Goal: Task Accomplishment & Management: Use online tool/utility

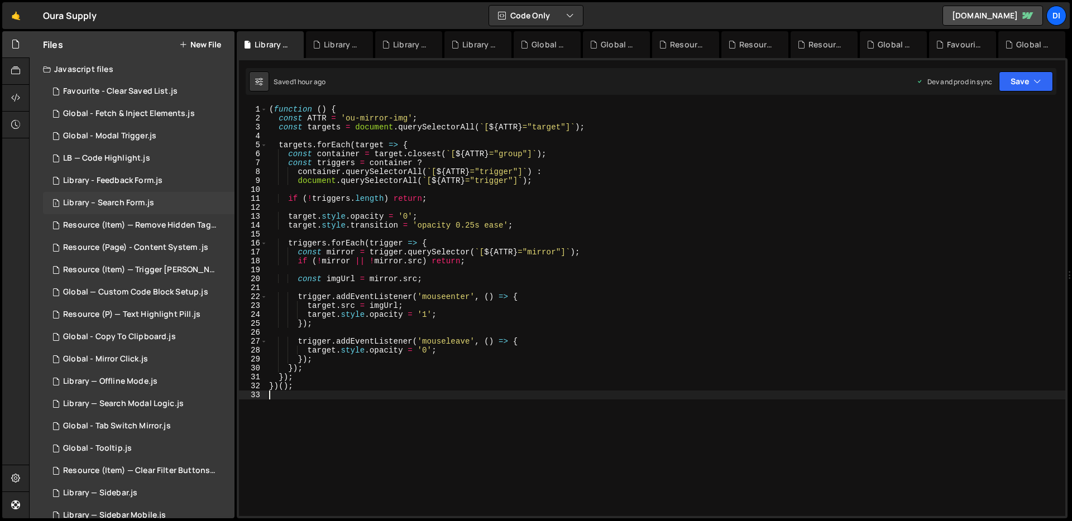
click at [150, 194] on div "1 Library – Search Form.js 0" at bounding box center [138, 203] width 191 height 22
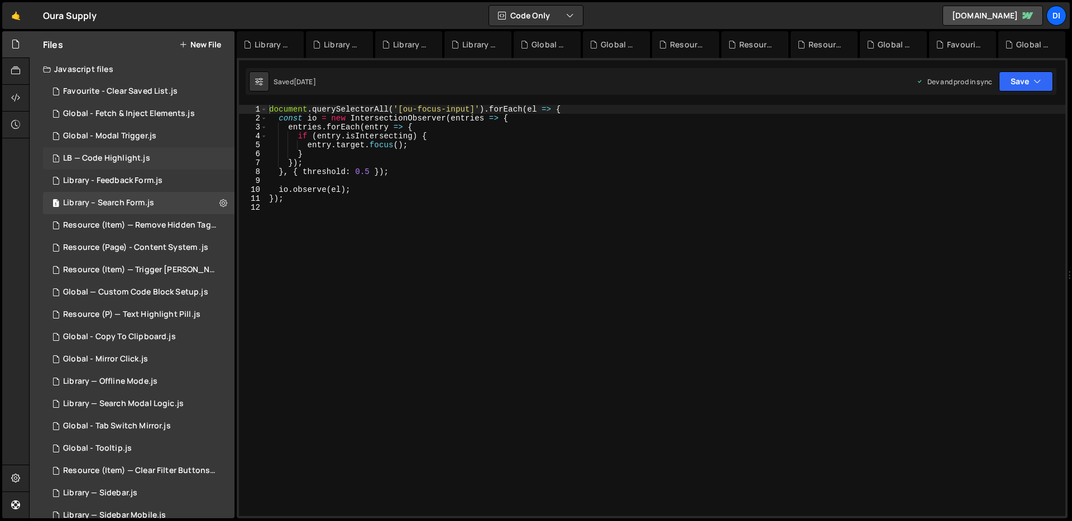
click at [147, 153] on div "LB — Code Highlight.js" at bounding box center [106, 158] width 87 height 10
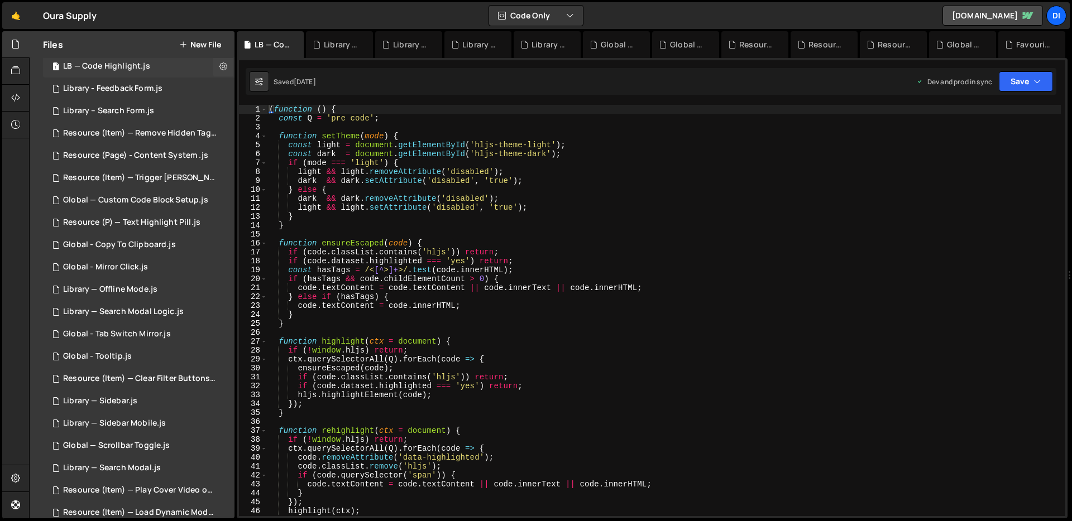
scroll to position [260, 0]
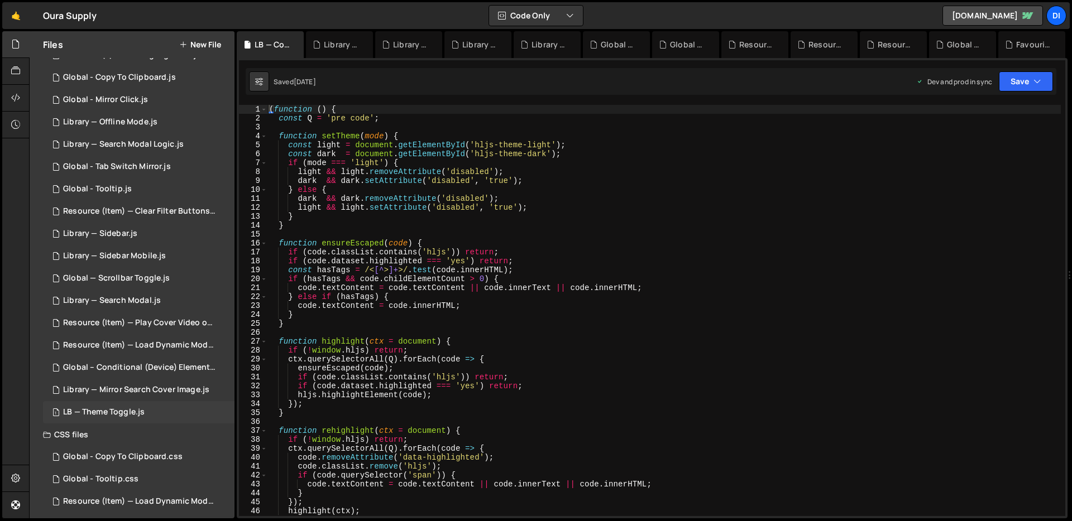
click at [141, 404] on div "1 LB — Theme Toggle.js 0" at bounding box center [138, 412] width 191 height 22
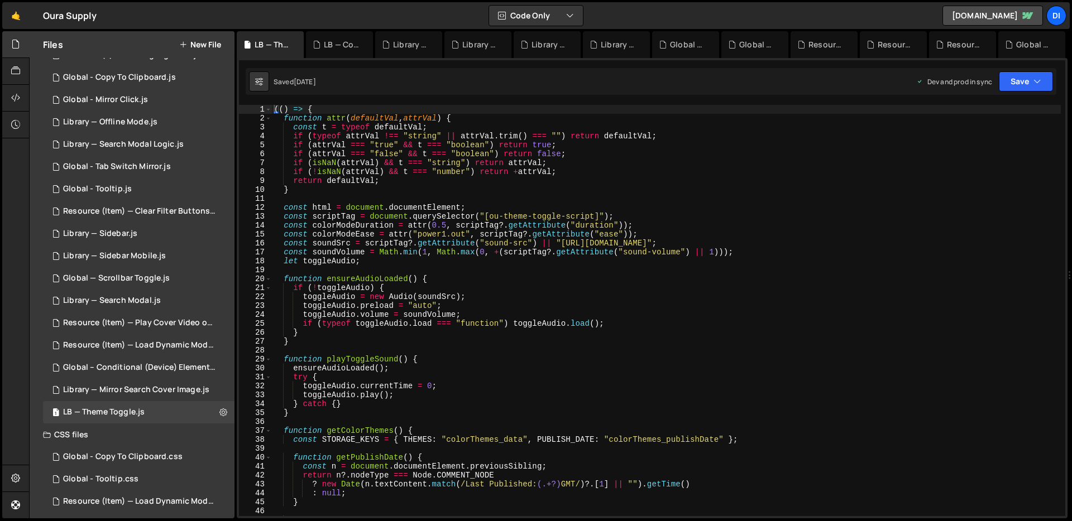
click at [492, 218] on div "(( ) => { function attr ( defaultVal , attrVal ) { const t = typeof defaultVal …" at bounding box center [666, 319] width 789 height 429
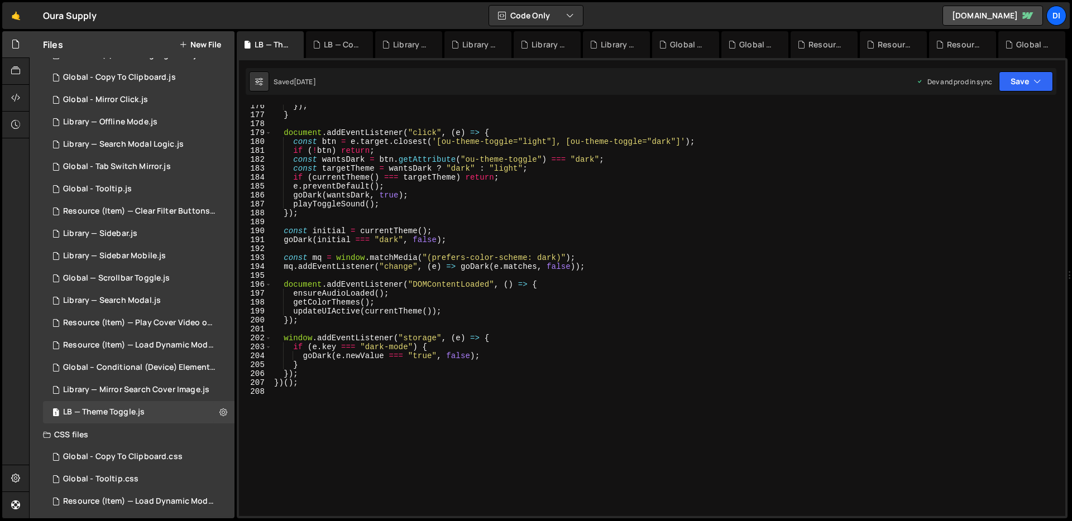
scroll to position [1648, 0]
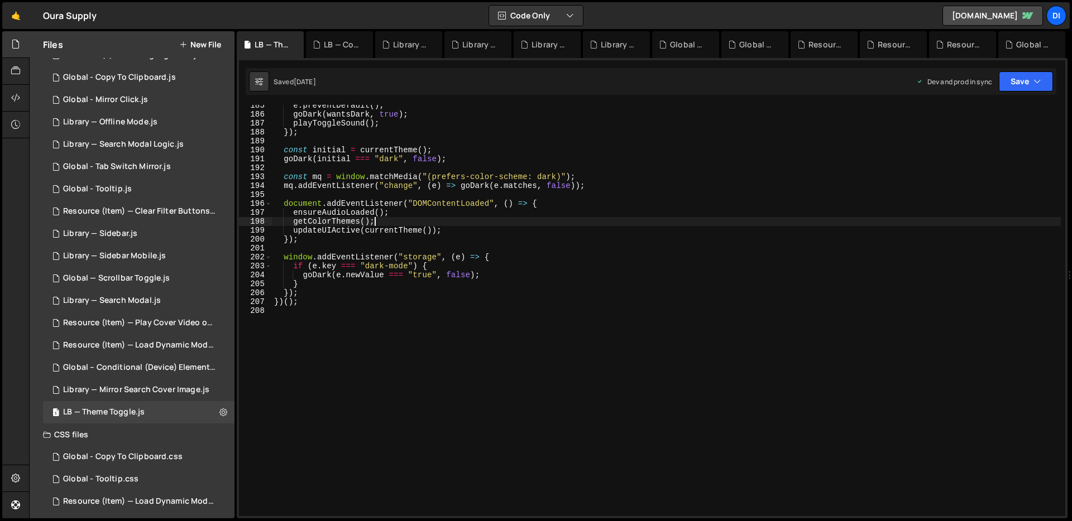
click at [492, 218] on div "e . preventDefault ( ) ; goDark ( wantsDark , true ) ; playToggleSound ( ) ; })…" at bounding box center [666, 315] width 789 height 429
type textarea "})();"
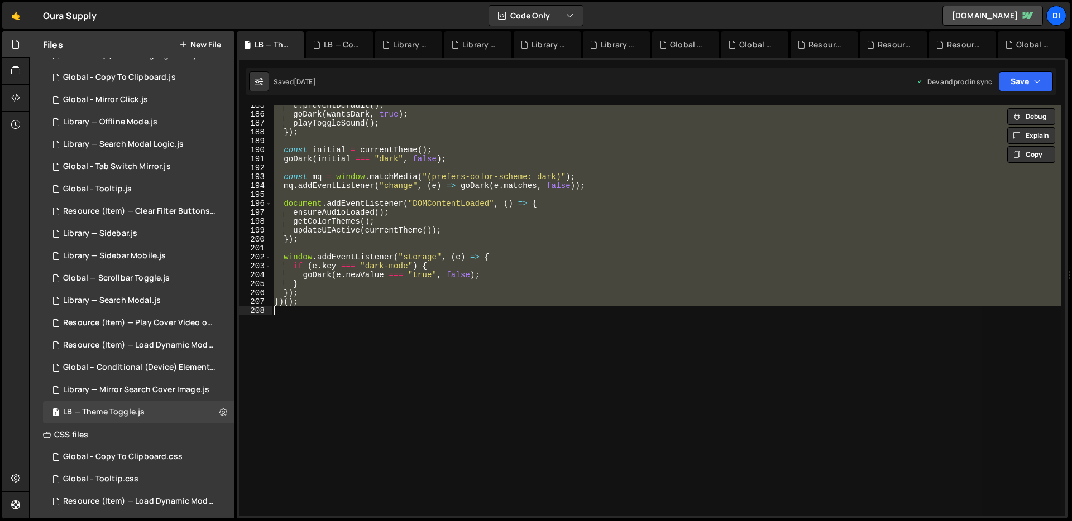
click at [415, 168] on div "e . preventDefault ( ) ; goDark ( wantsDark , true ) ; playToggleSound ( ) ; })…" at bounding box center [666, 310] width 789 height 411
type textarea "})();"
paste textarea
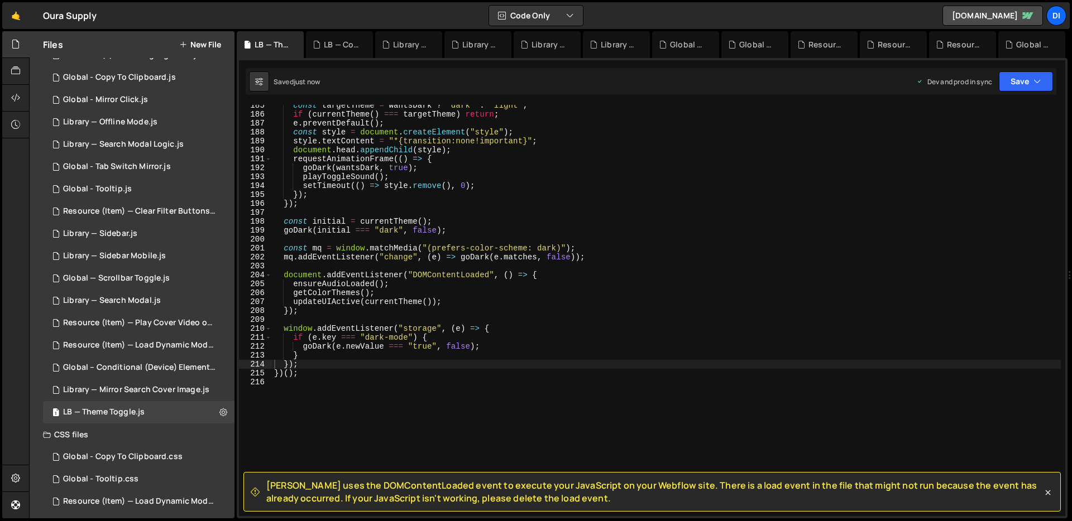
click at [797, 486] on span "[PERSON_NAME] uses the DOMContentLoaded event to execute your JavaScript on you…" at bounding box center [654, 491] width 776 height 25
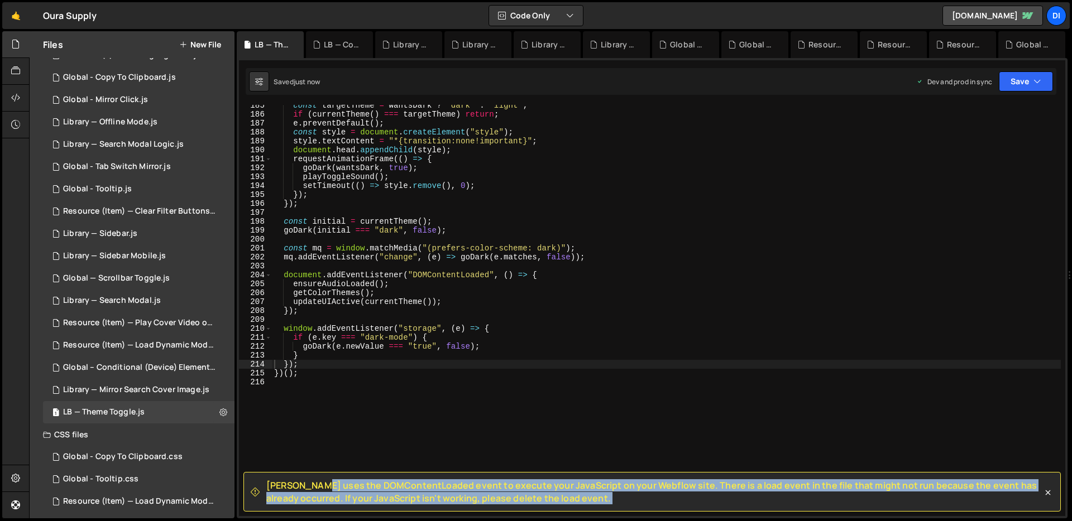
click at [797, 486] on span "[PERSON_NAME] uses the DOMContentLoaded event to execute your JavaScript on you…" at bounding box center [654, 491] width 776 height 25
copy div "Loremi dolo sit AMETconsecTetura elits do eiusmod temp InciDidunt ut labo Etdol…"
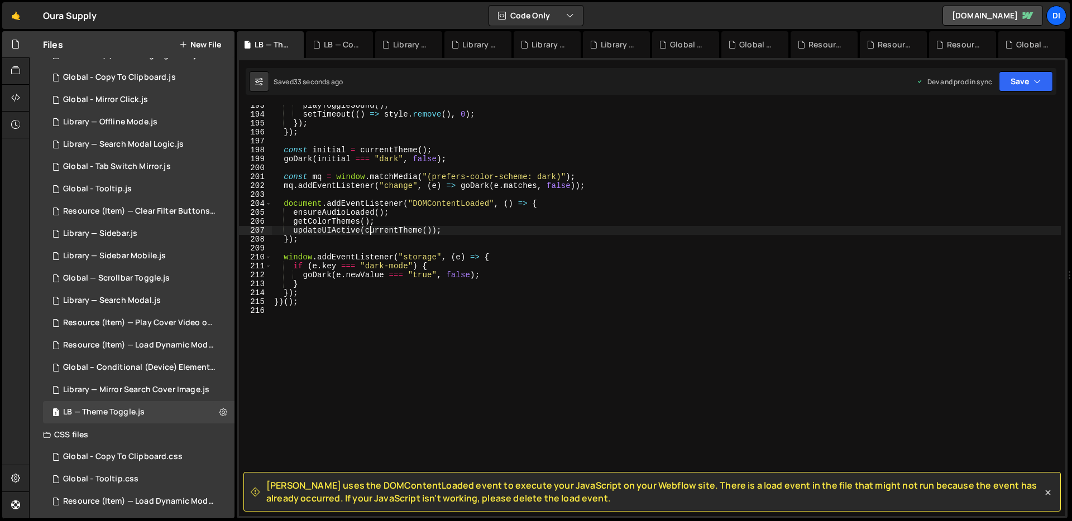
click at [369, 230] on div "playToggleSound ( ) ; setTimeout (( ) => style . remove ( ) , 0 ) ; }) ; }) ; c…" at bounding box center [666, 315] width 789 height 429
click at [452, 281] on div "playToggleSound ( ) ; setTimeout (( ) => style . remove ( ) , 0 ) ; }) ; }) ; c…" at bounding box center [666, 315] width 789 height 429
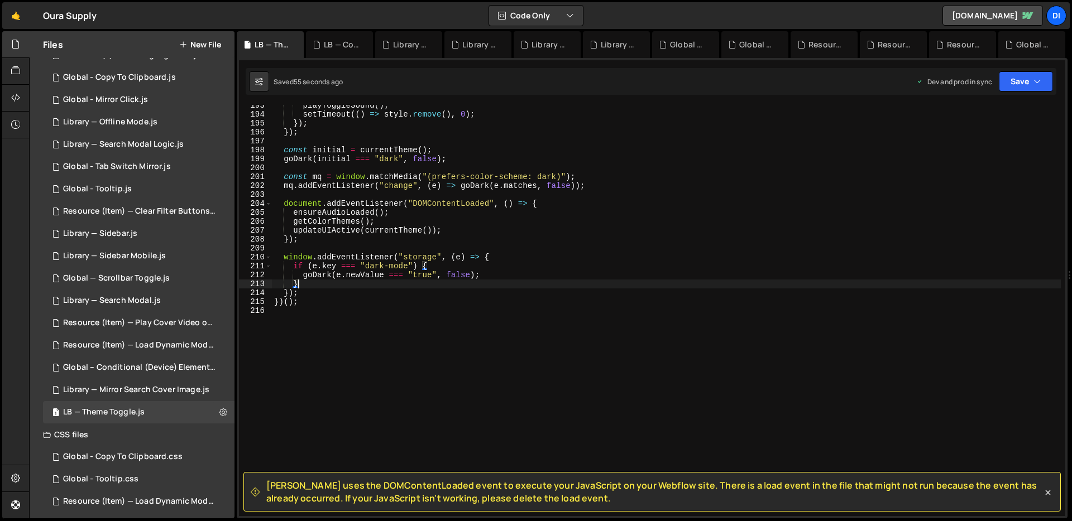
scroll to position [1701, 0]
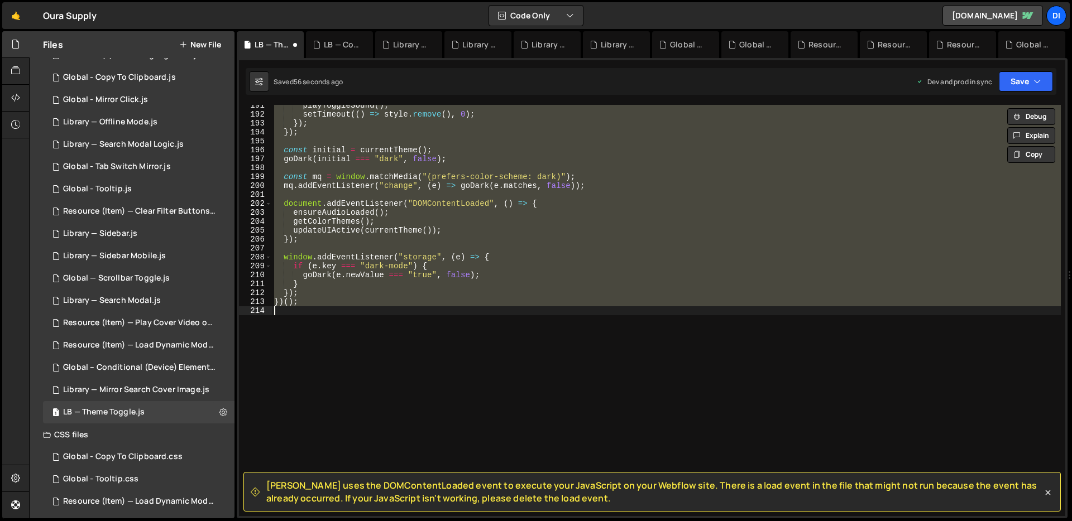
type textarea "});"
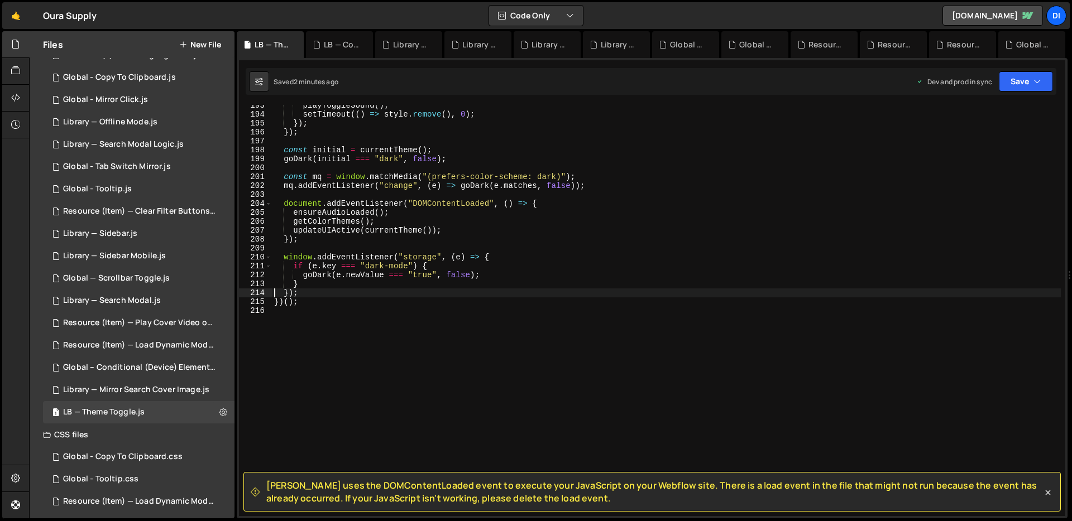
click at [549, 306] on div "playToggleSound ( ) ; setTimeout (( ) => style . remove ( ) , 0 ) ; }) ; }) ; c…" at bounding box center [666, 315] width 789 height 429
type textarea "})();"
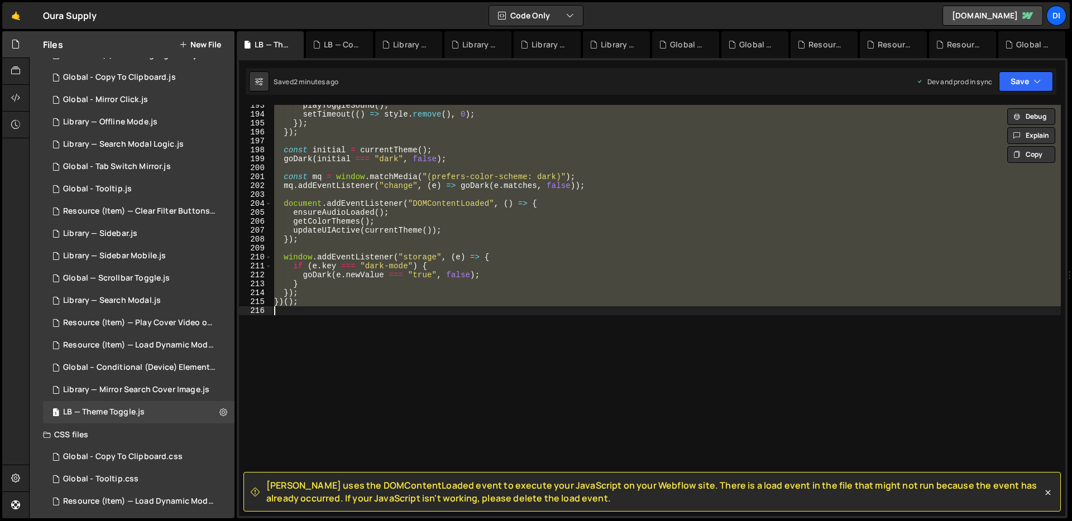
paste textarea
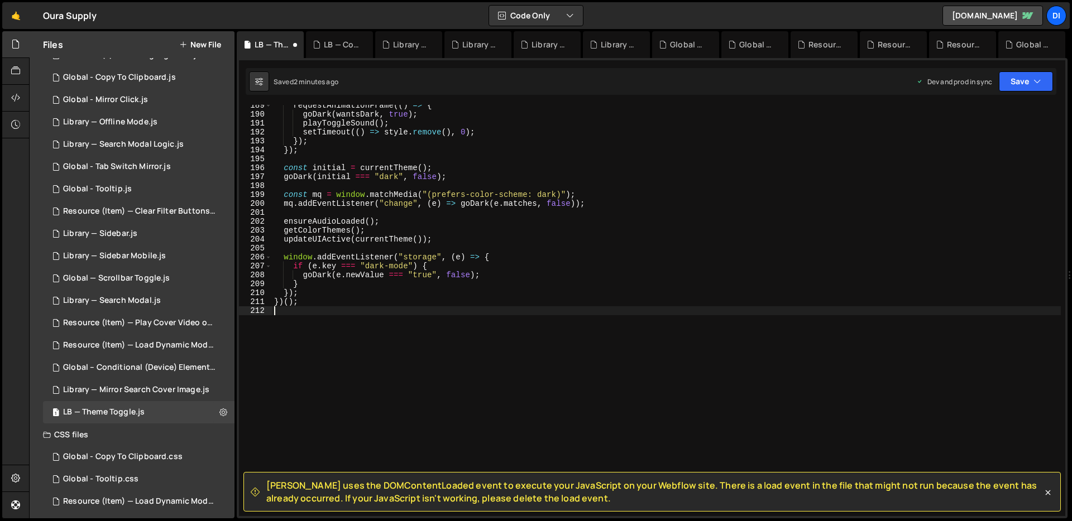
click at [549, 306] on div "requestAnimationFrame (( ) => { goDark ( wantsDark , true ) ; playToggleSound (…" at bounding box center [666, 315] width 789 height 429
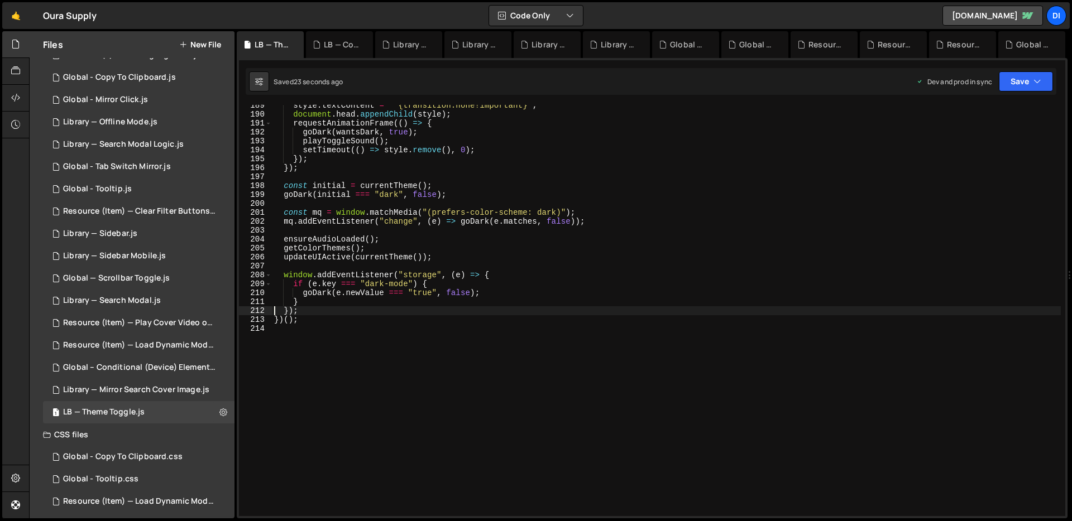
click at [386, 209] on div "style . textContent = "*{transition:none!important}" ; document . head . append…" at bounding box center [666, 315] width 789 height 429
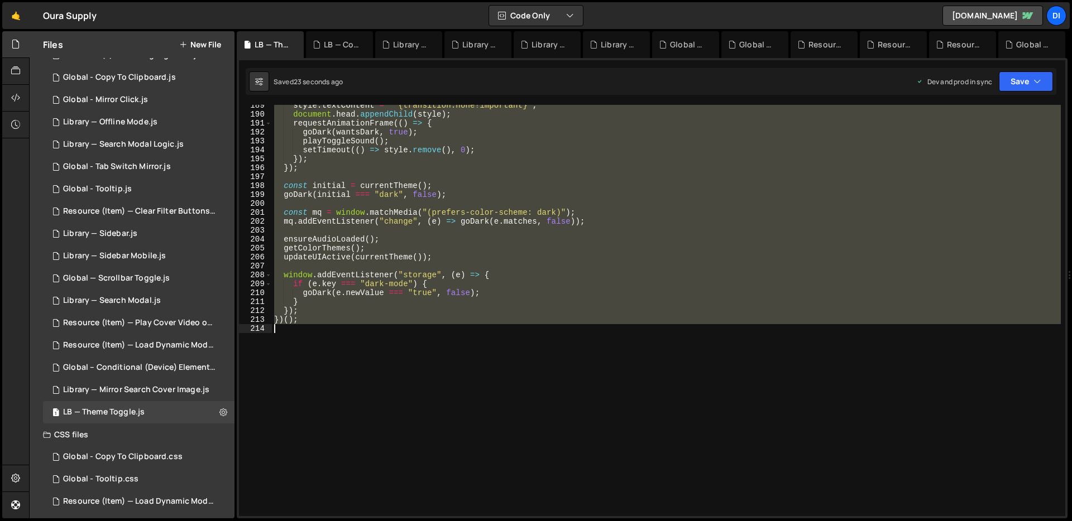
type textarea "})();"
paste textarea
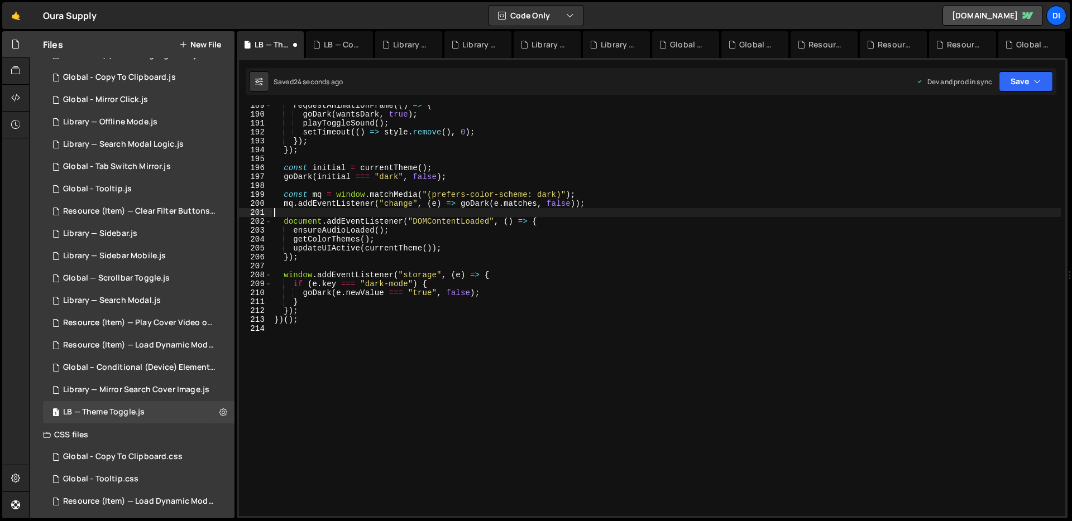
click at [386, 209] on div "requestAnimationFrame (( ) => { goDark ( wantsDark , true ) ; playToggleSound (…" at bounding box center [666, 315] width 789 height 429
click at [333, 190] on div "requestAnimationFrame (( ) => { goDark ( wantsDark , true ) ; playToggleSound (…" at bounding box center [666, 315] width 789 height 429
type textarea "})();"
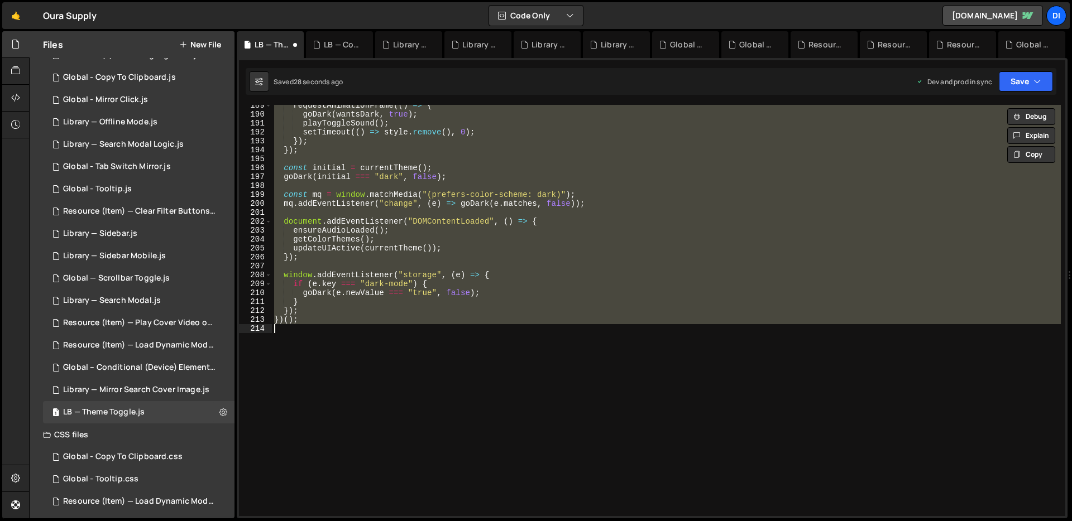
paste textarea
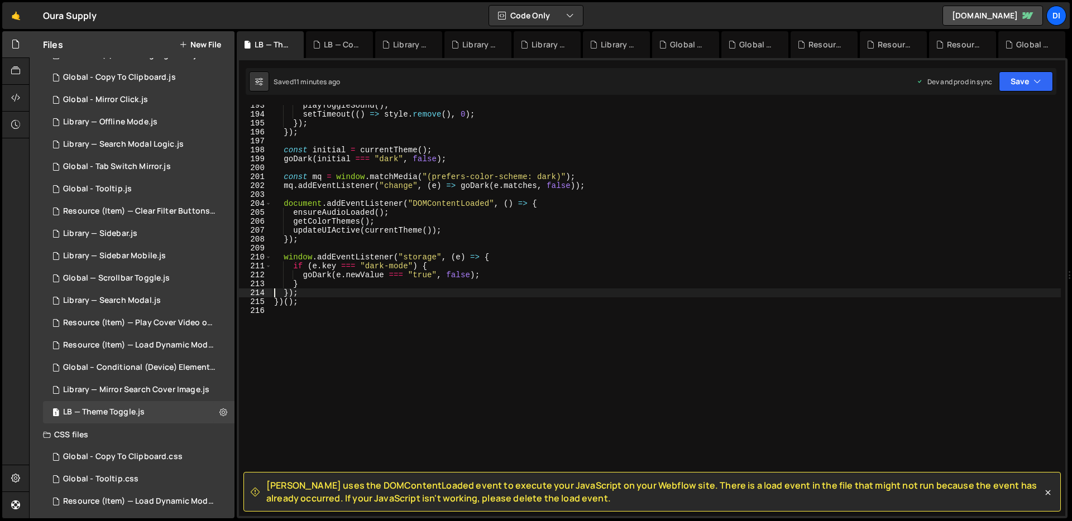
scroll to position [1719, 0]
type textarea "})();"
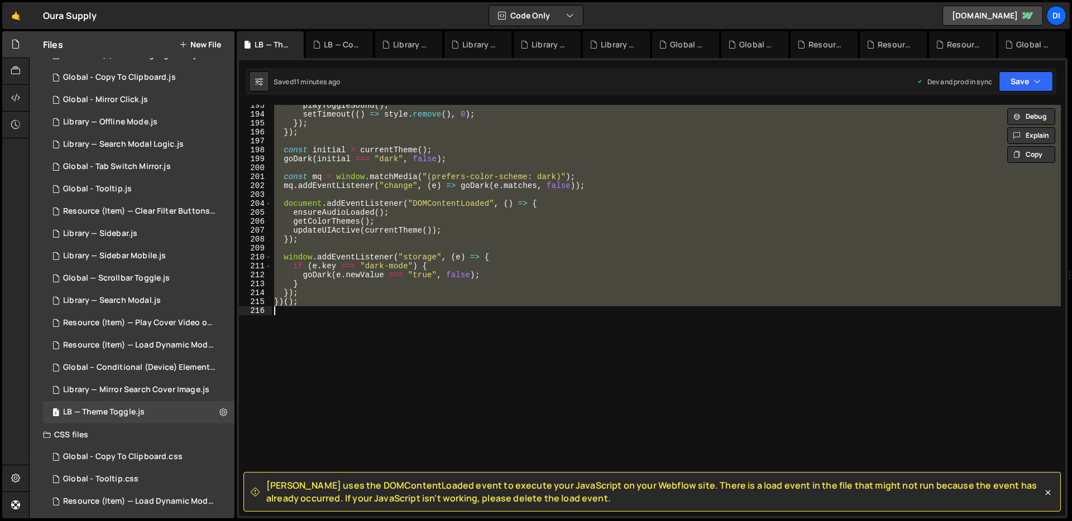
click at [307, 309] on div "playToggleSound ( ) ; setTimeout (( ) => style . remove ( ) , 0 ) ; }) ; }) ; c…" at bounding box center [666, 310] width 789 height 411
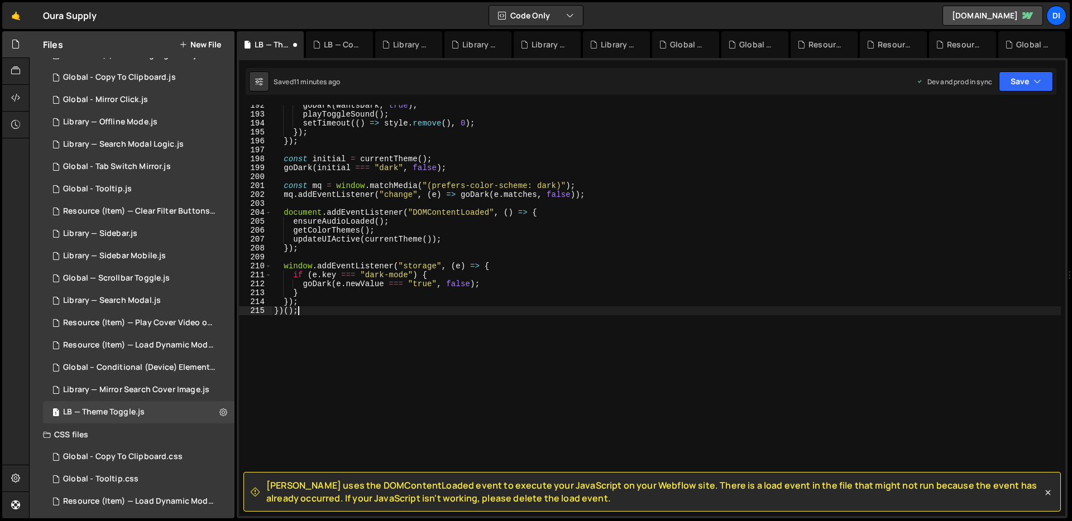
scroll to position [1710, 0]
type textarea "}); })();"
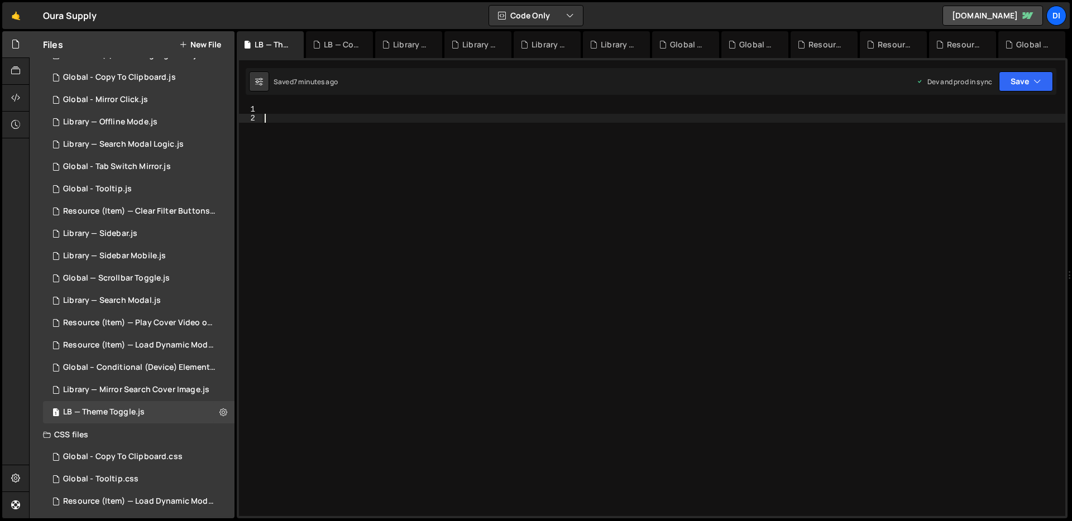
click at [367, 171] on div at bounding box center [663, 319] width 803 height 429
paste textarea "})();"
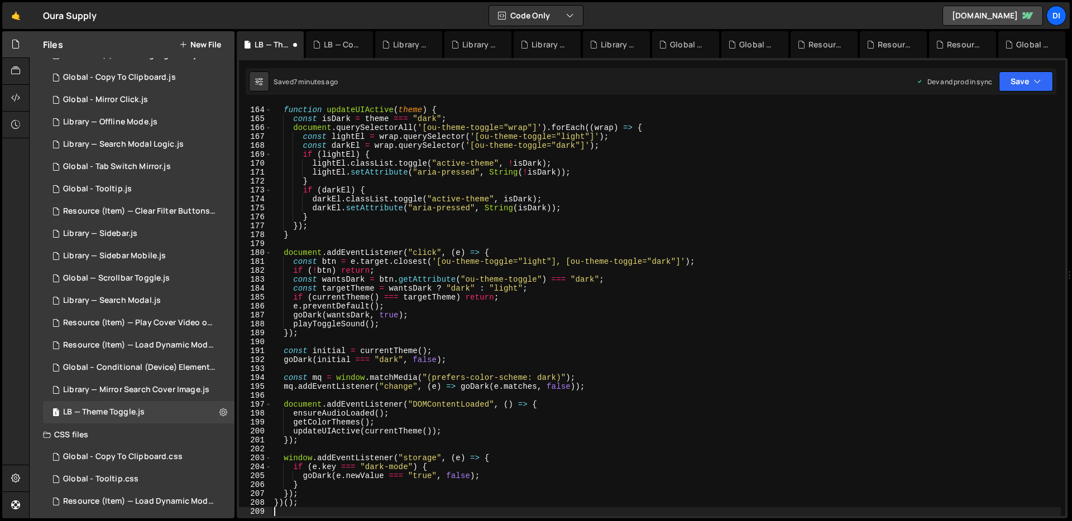
scroll to position [1455, 0]
type textarea "})();"
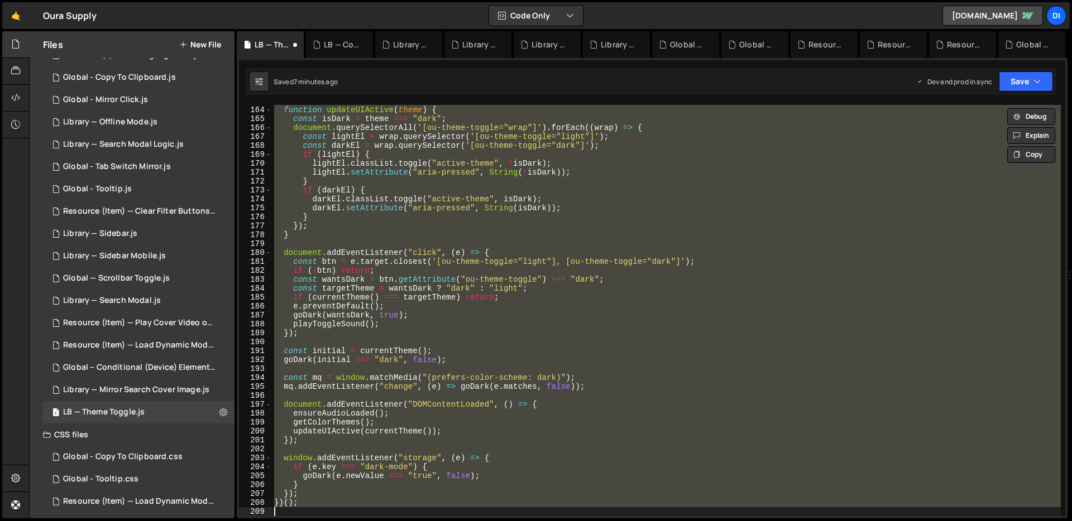
paste textarea
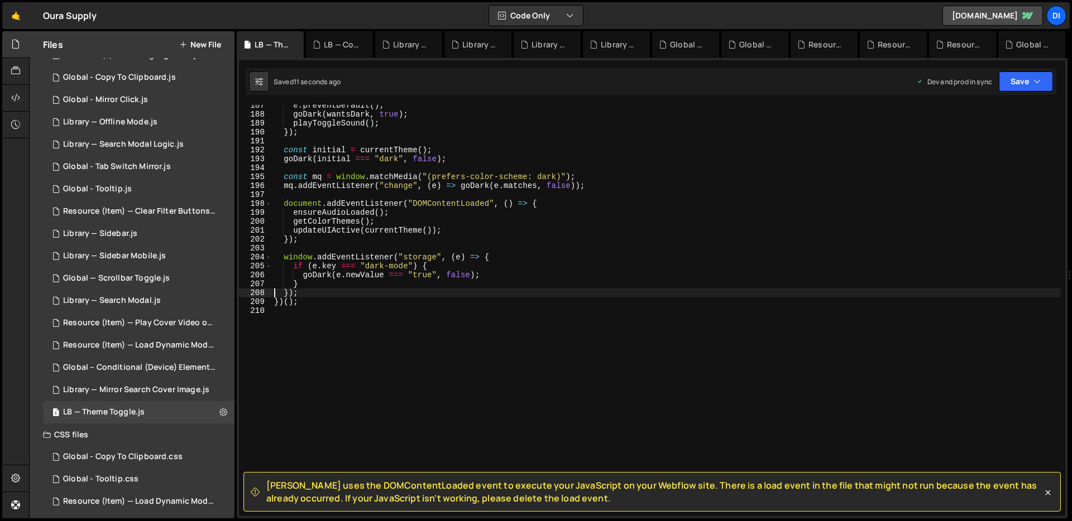
click at [485, 304] on div "e . preventDefault ( ) ; goDark ( wantsDark , true ) ; playToggleSound ( ) ; })…" at bounding box center [666, 315] width 789 height 429
type textarea "})();"
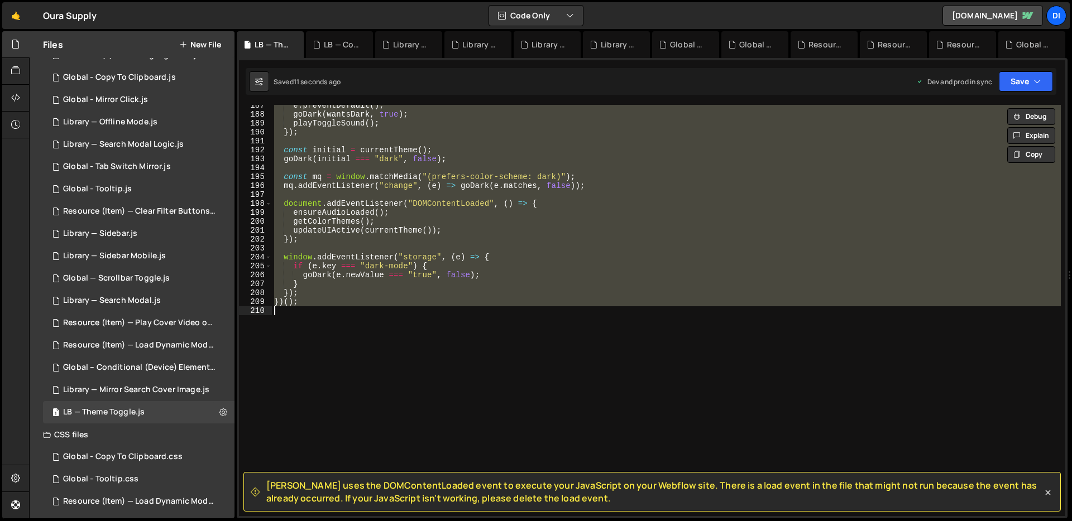
paste textarea
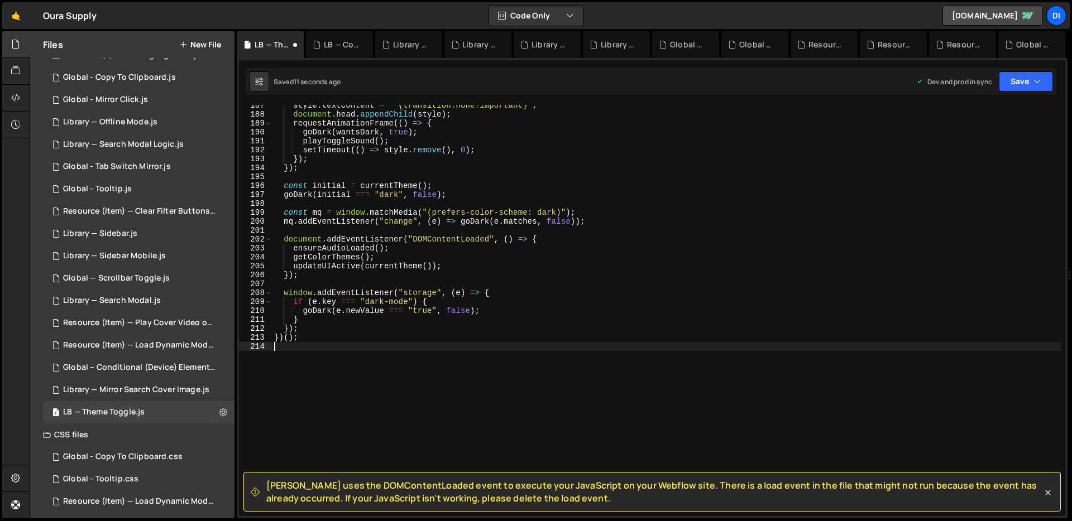
scroll to position [1701, 0]
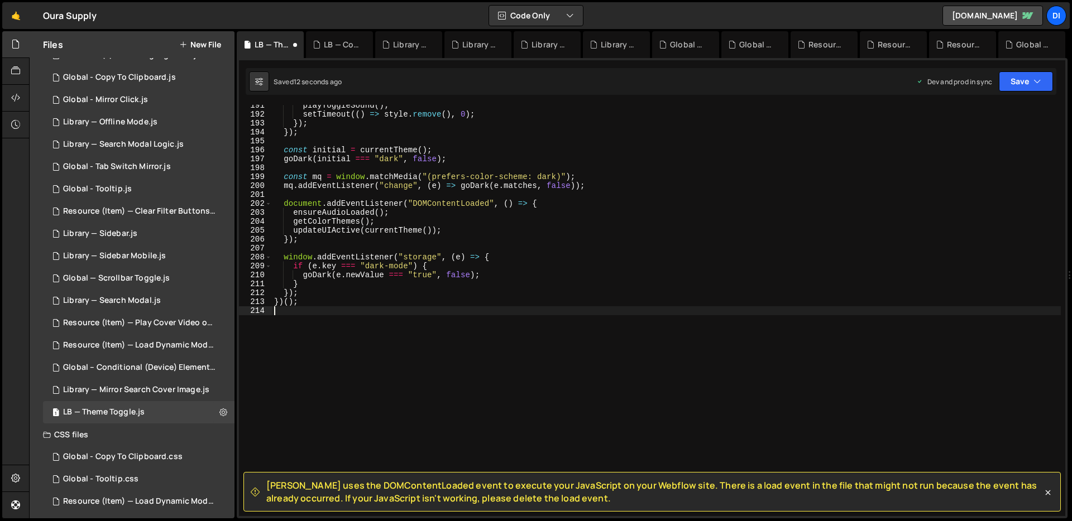
type textarea "});"
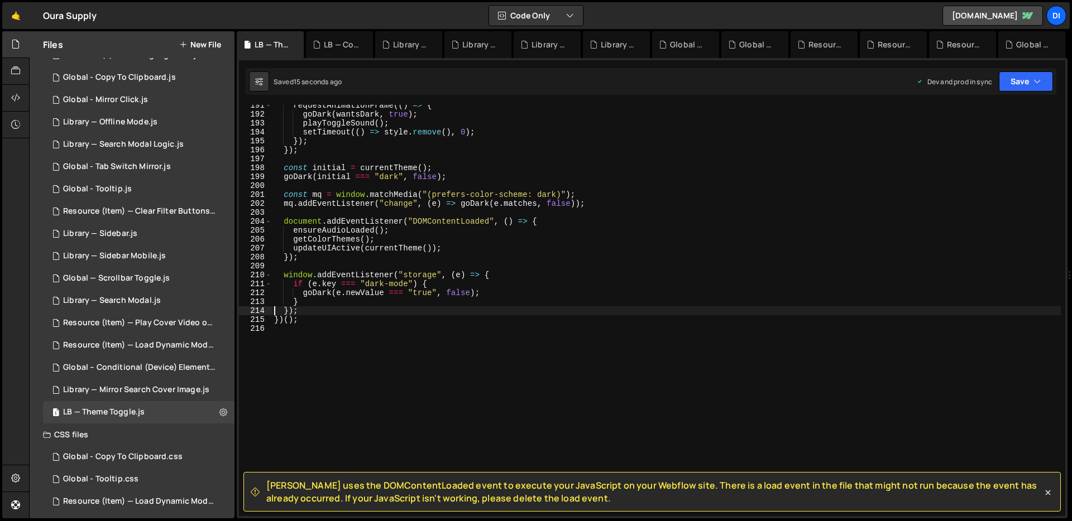
click at [376, 190] on div "requestAnimationFrame (( ) => { goDark ( wantsDark , true ) ; playToggleSound (…" at bounding box center [666, 315] width 789 height 429
type textarea "})();"
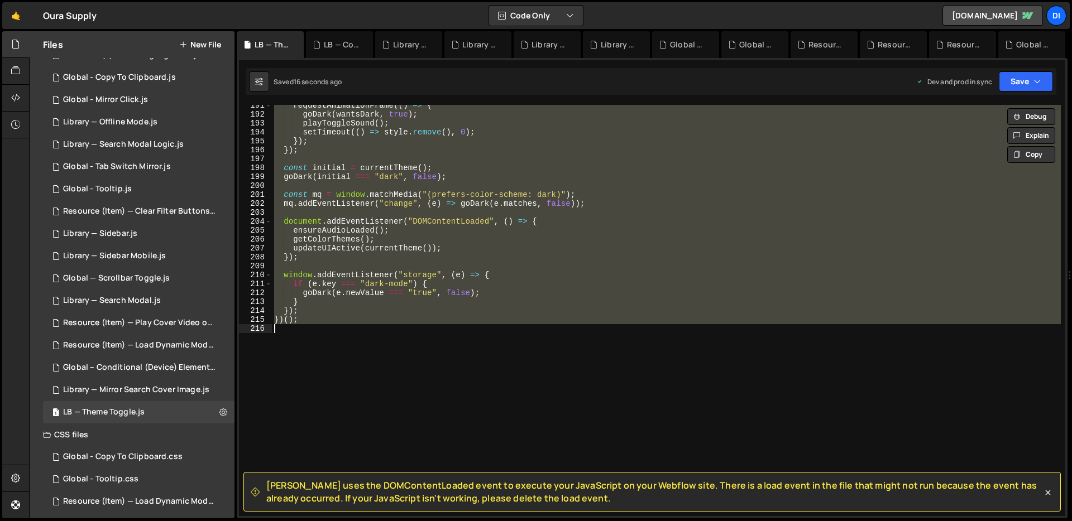
paste textarea
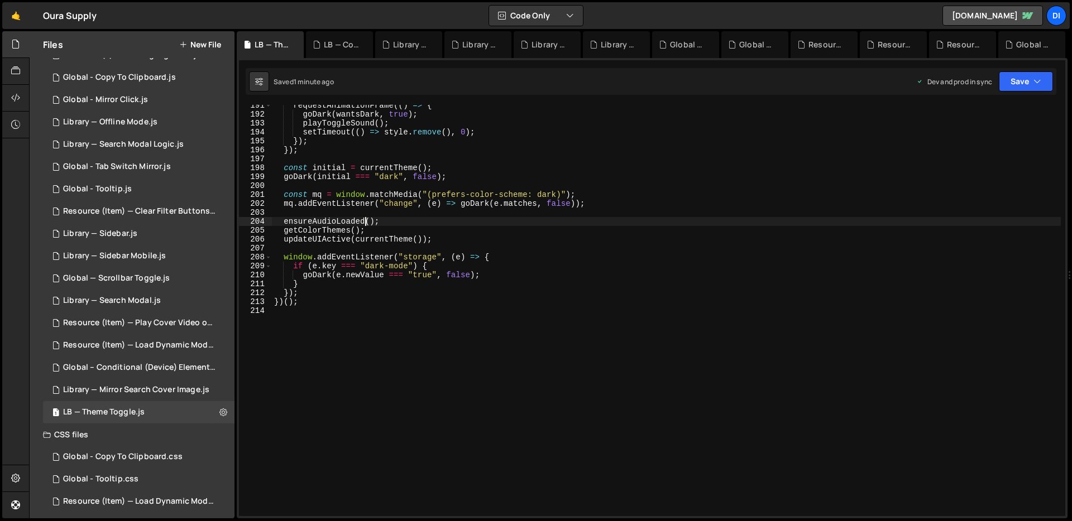
click at [364, 219] on div "requestAnimationFrame (( ) => { goDark ( wantsDark , true ) ; playToggleSound (…" at bounding box center [666, 315] width 789 height 429
type textarea "})();"
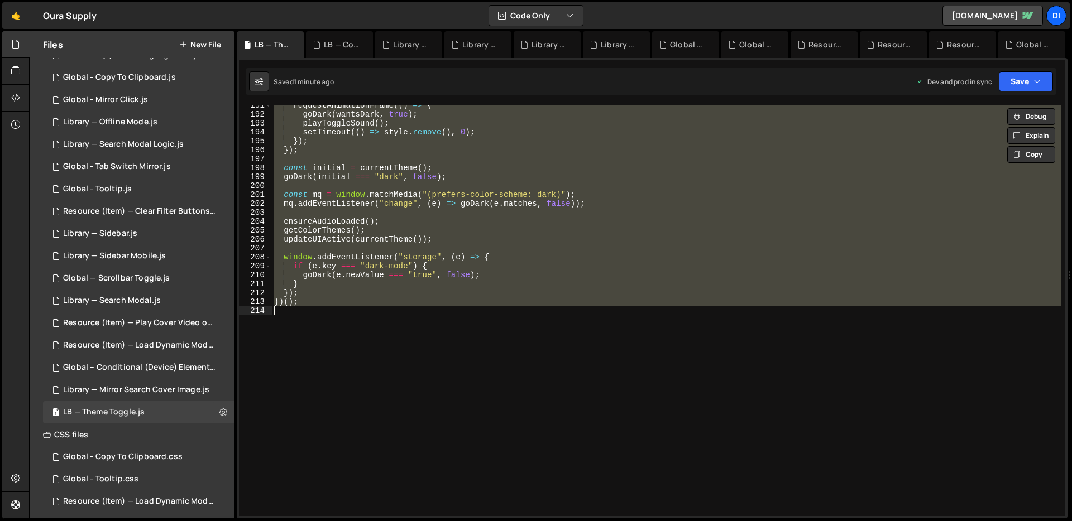
paste textarea
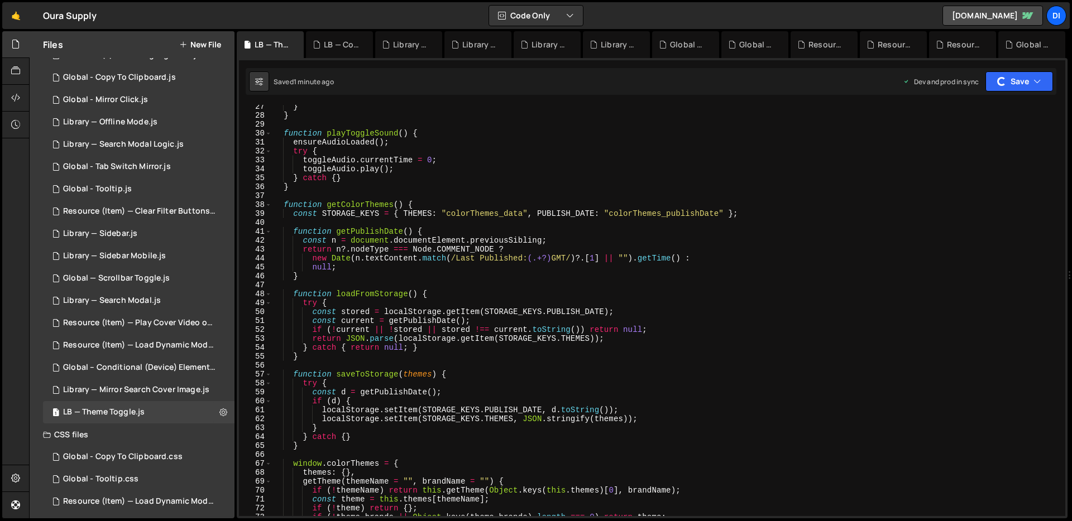
scroll to position [0, 0]
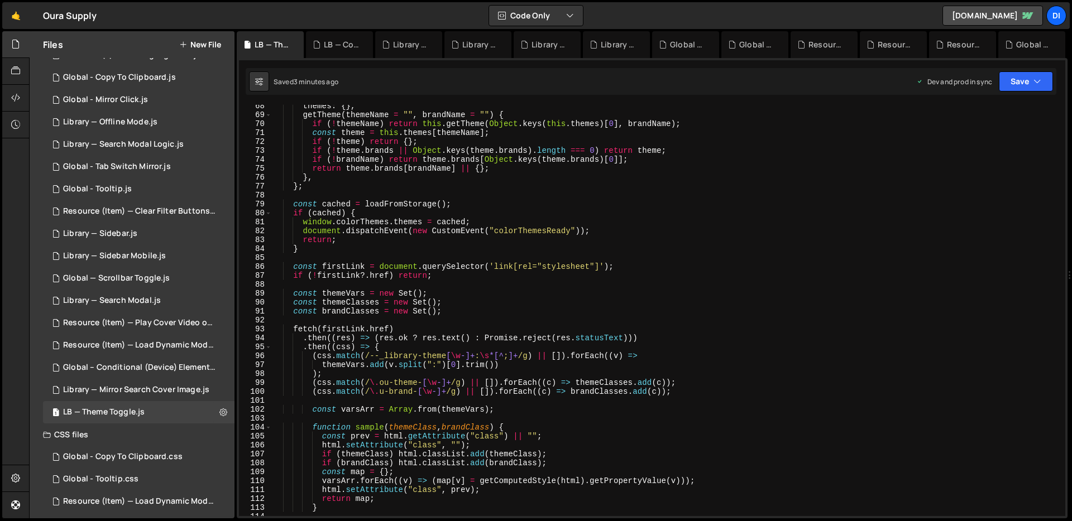
click at [337, 136] on div "themes : { } , getTheme ( themeName = "" , brandName = "" ) { if ( ! themeName …" at bounding box center [666, 316] width 789 height 429
type textarea "})();"
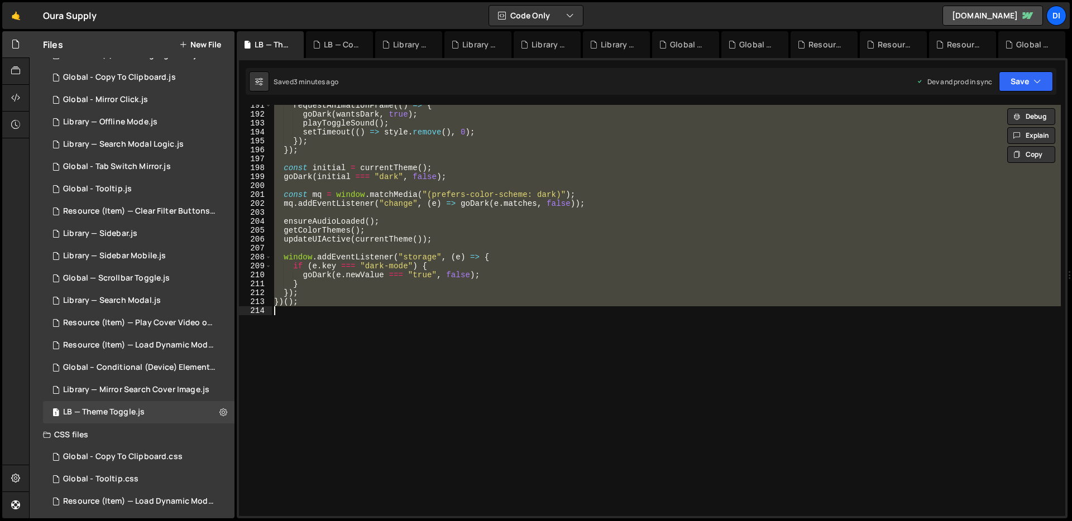
paste textarea
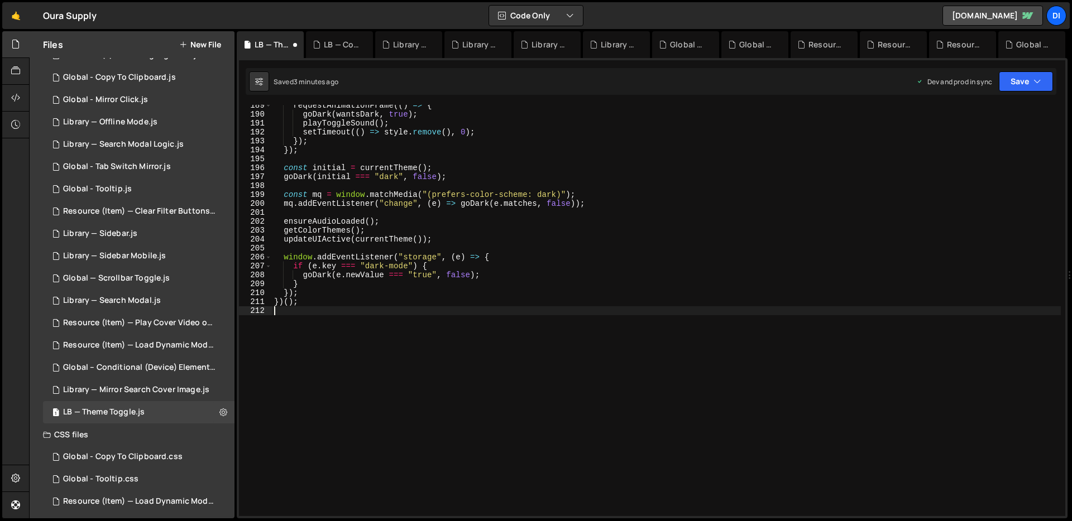
scroll to position [1683, 0]
type textarea "});"
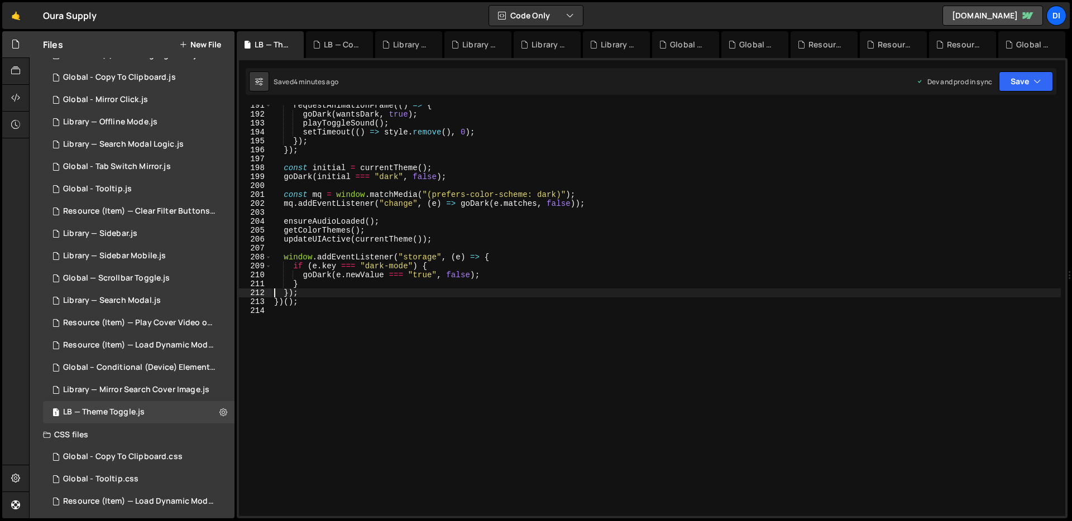
scroll to position [1701, 0]
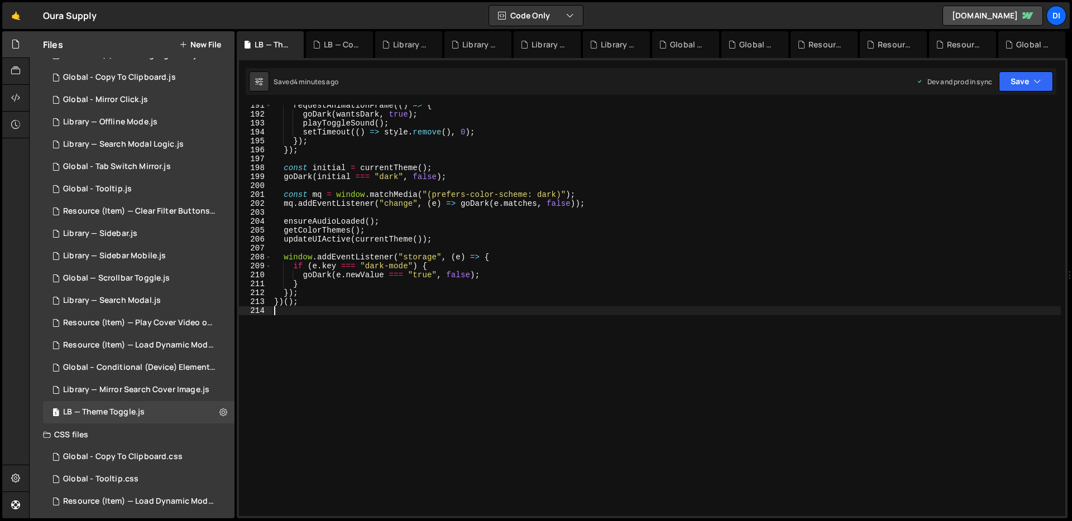
click at [559, 328] on div "requestAnimationFrame (( ) => { goDark ( wantsDark , true ) ; playToggleSound (…" at bounding box center [666, 315] width 789 height 429
type textarea "})();"
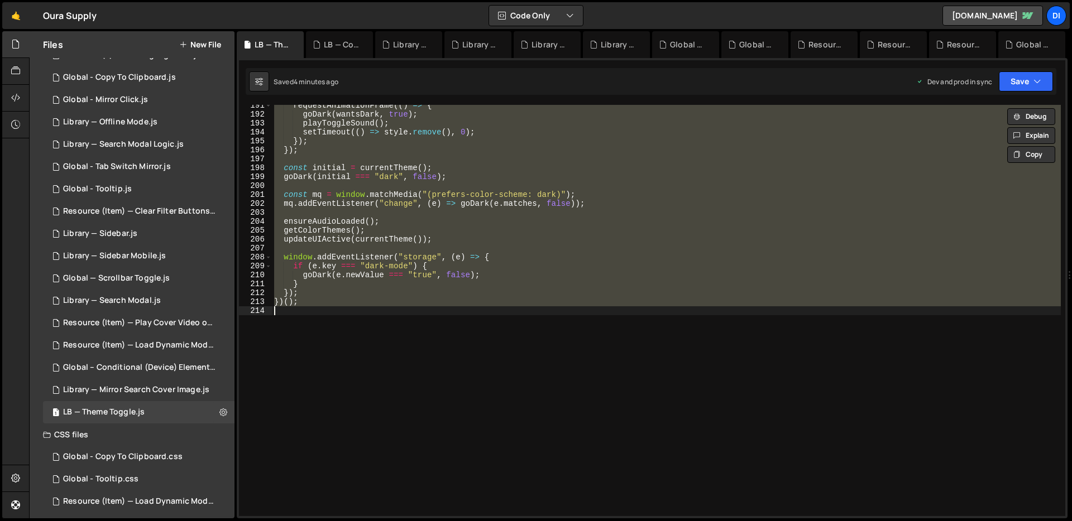
paste textarea
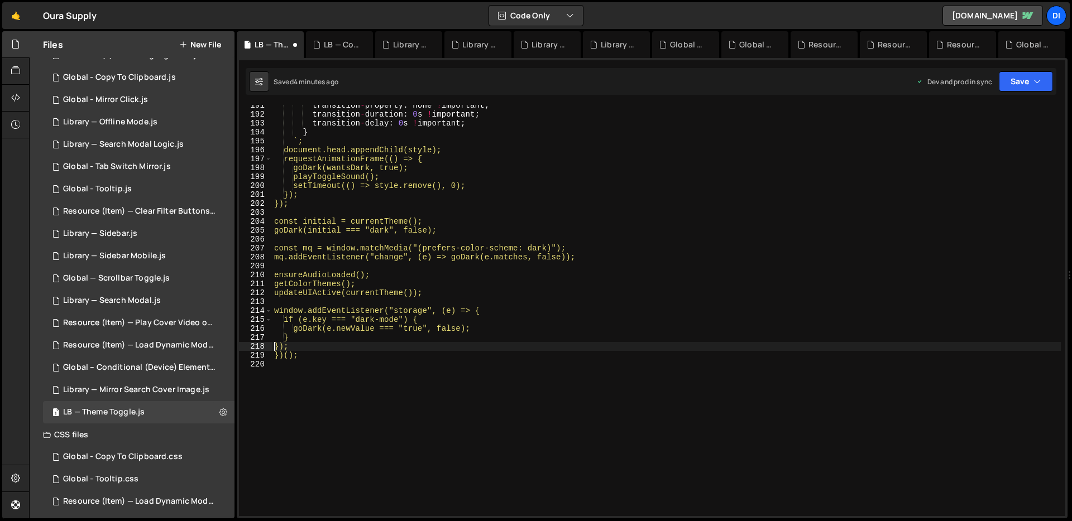
scroll to position [1633, 0]
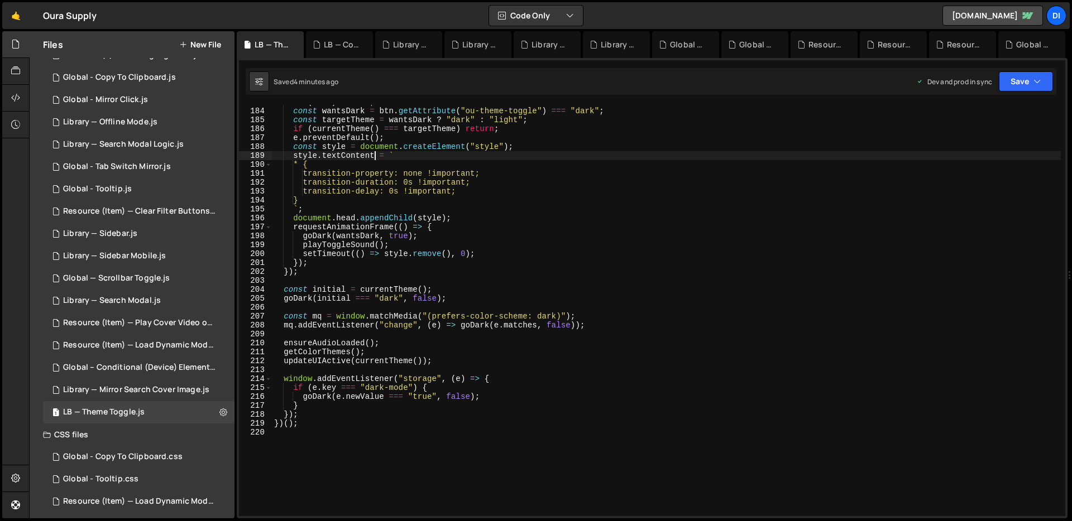
click at [376, 156] on div "if ( ! btn ) return ; const wantsDark = btn . getAttribute ( "ou-theme-toggle" …" at bounding box center [666, 312] width 789 height 429
type textarea "})();"
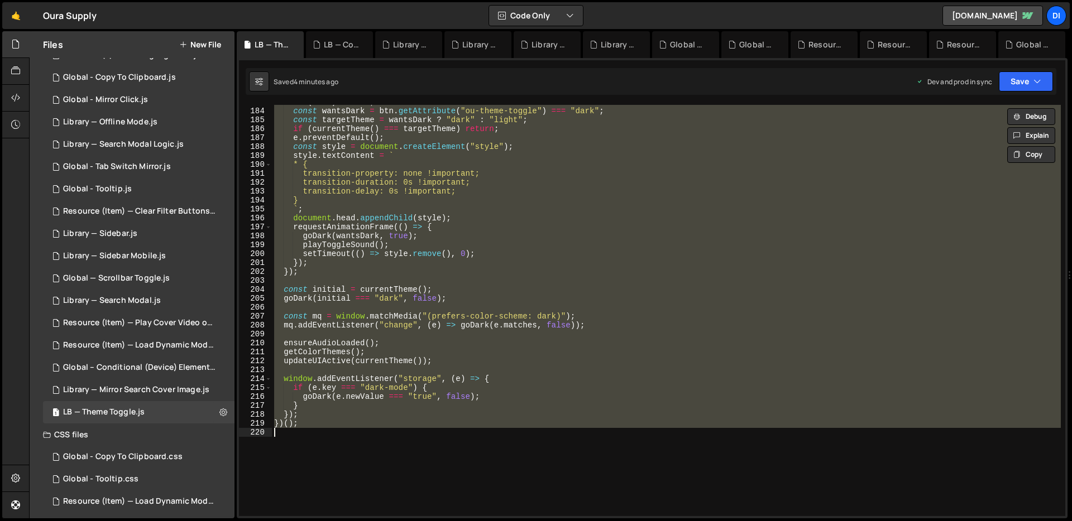
paste textarea
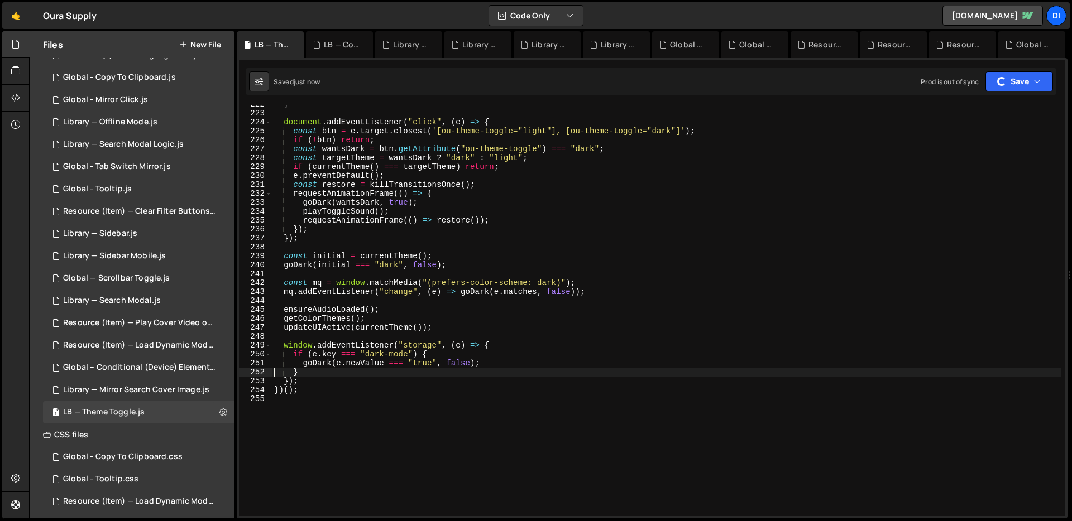
scroll to position [1979, 0]
click at [308, 227] on div "} document . addEventListener ( "click" , ( e ) => { const btn = e . target . c…" at bounding box center [666, 314] width 789 height 429
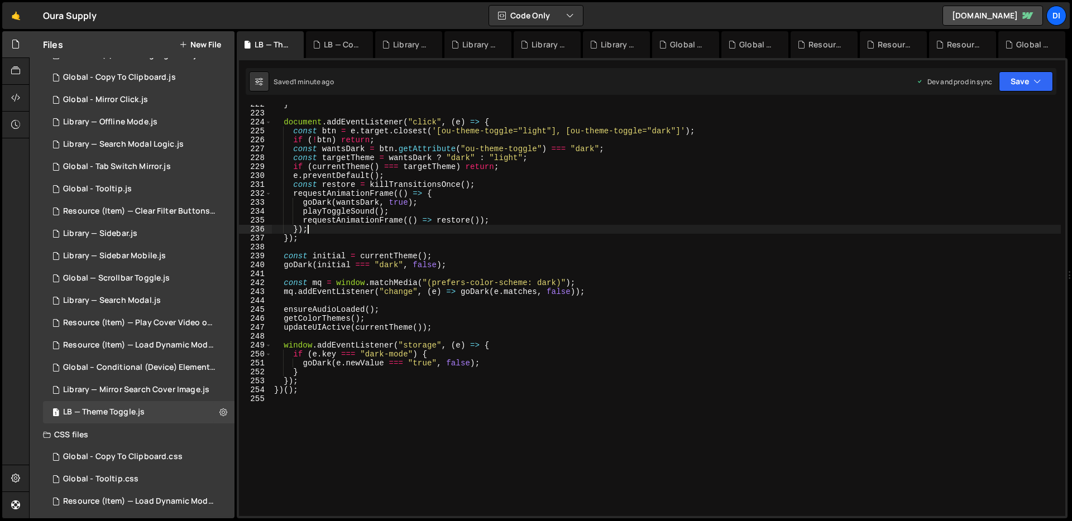
type textarea "})();"
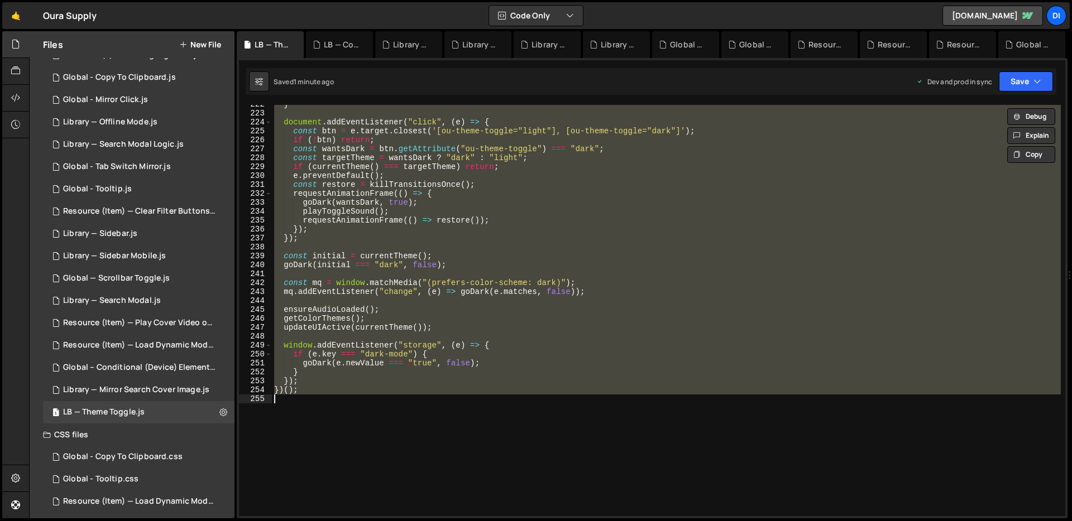
paste textarea
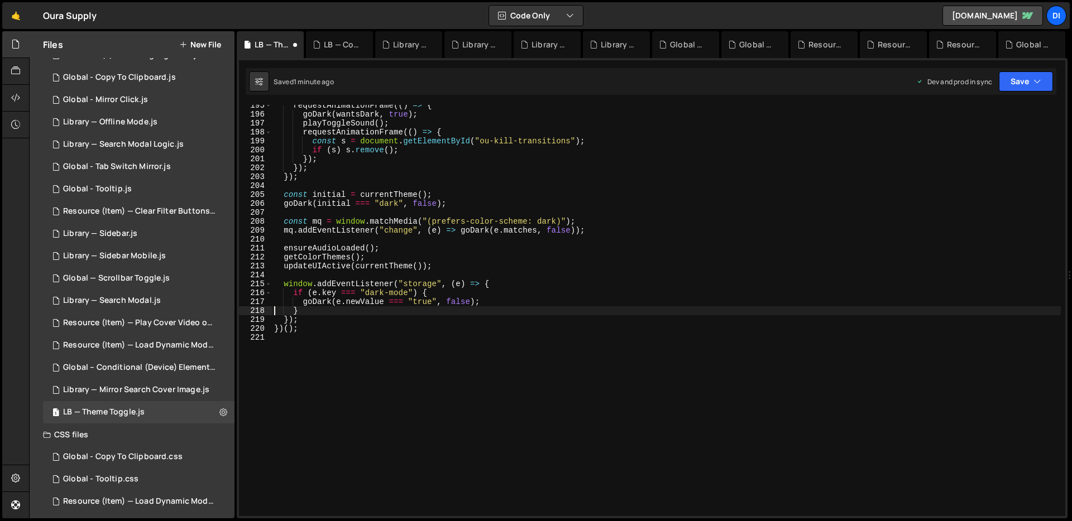
type textarea "}"
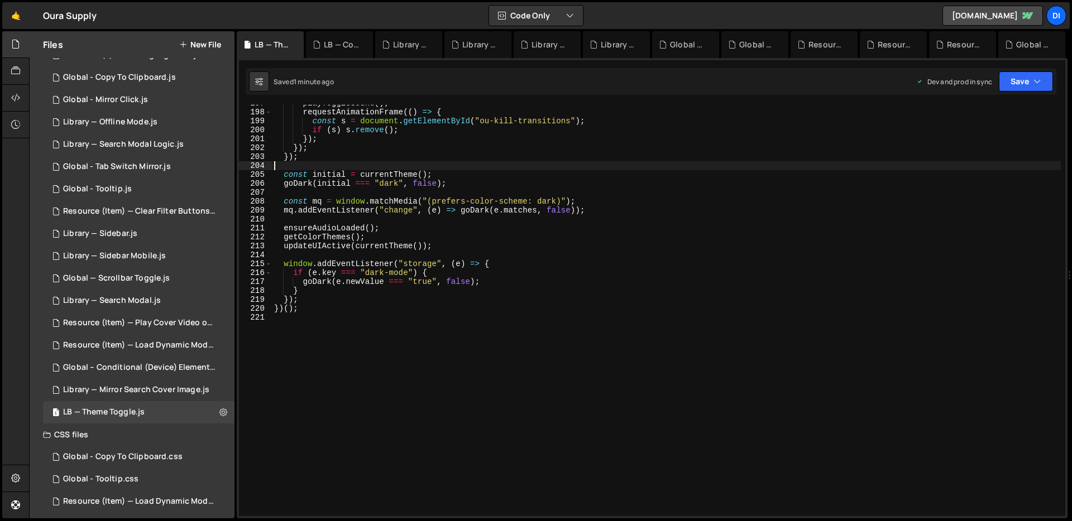
click at [352, 165] on div "playToggleSound ( ) ; requestAnimationFrame (( ) => { const s = document . getE…" at bounding box center [666, 313] width 789 height 429
type textarea "})();"
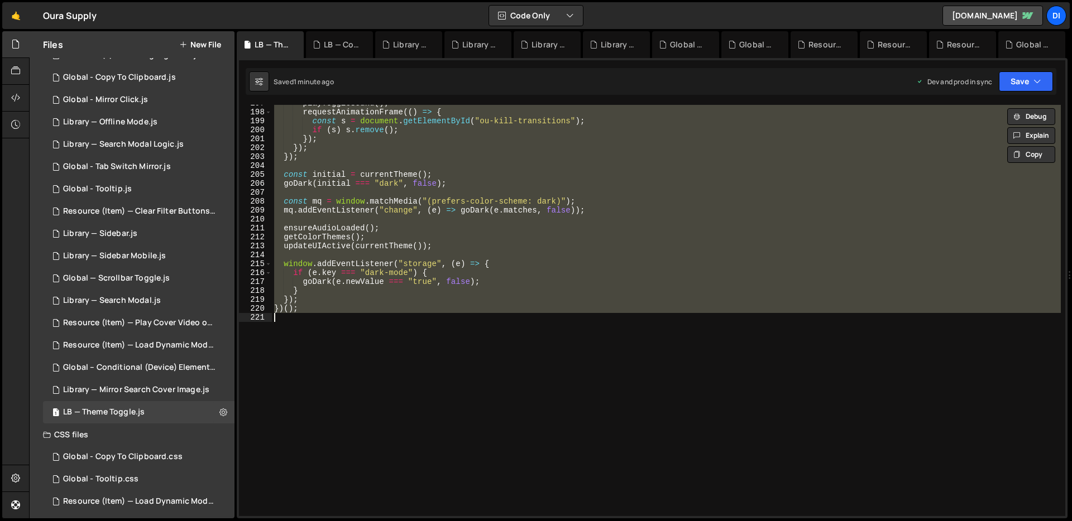
paste textarea
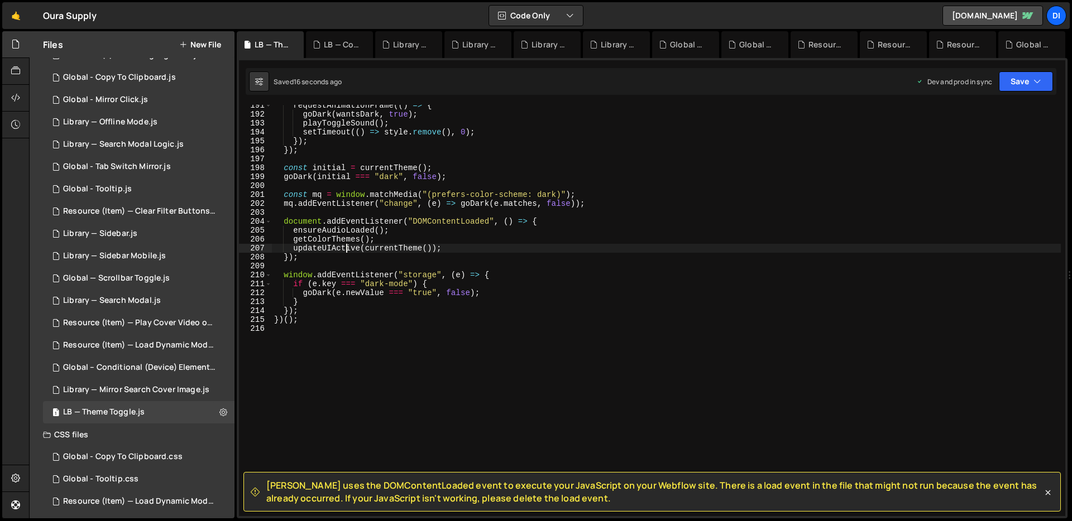
click at [346, 246] on div "requestAnimationFrame (( ) => { goDark ( wantsDark , true ) ; playToggleSound (…" at bounding box center [666, 315] width 789 height 429
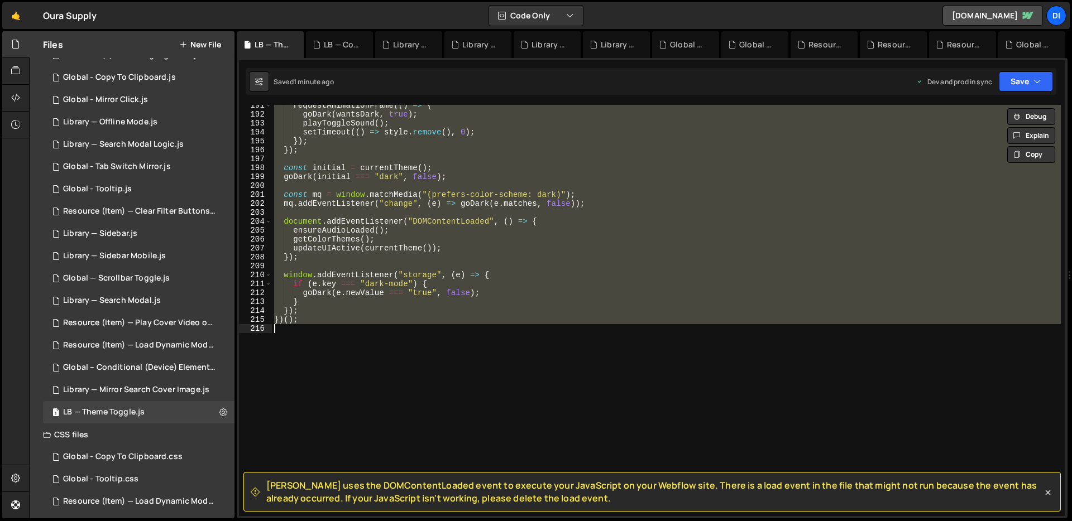
click at [436, 253] on div "requestAnimationFrame (( ) => { goDark ( wantsDark , true ) ; playToggleSound (…" at bounding box center [666, 310] width 789 height 411
type textarea "})();"
paste textarea
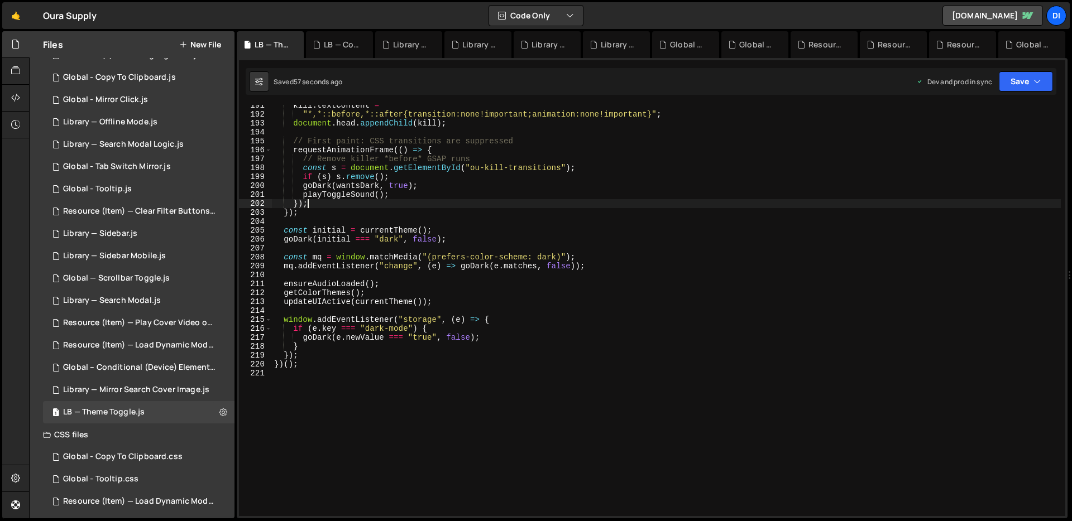
click at [327, 203] on div "kill . textContent = "*,*::before,*::after{transition:none!important;animation:…" at bounding box center [666, 315] width 789 height 429
type textarea "})();"
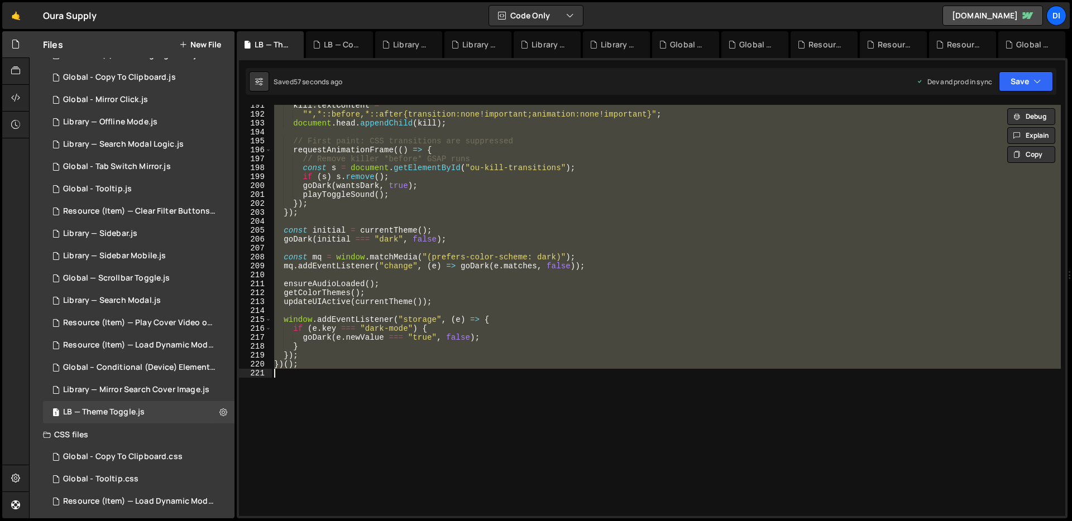
paste textarea
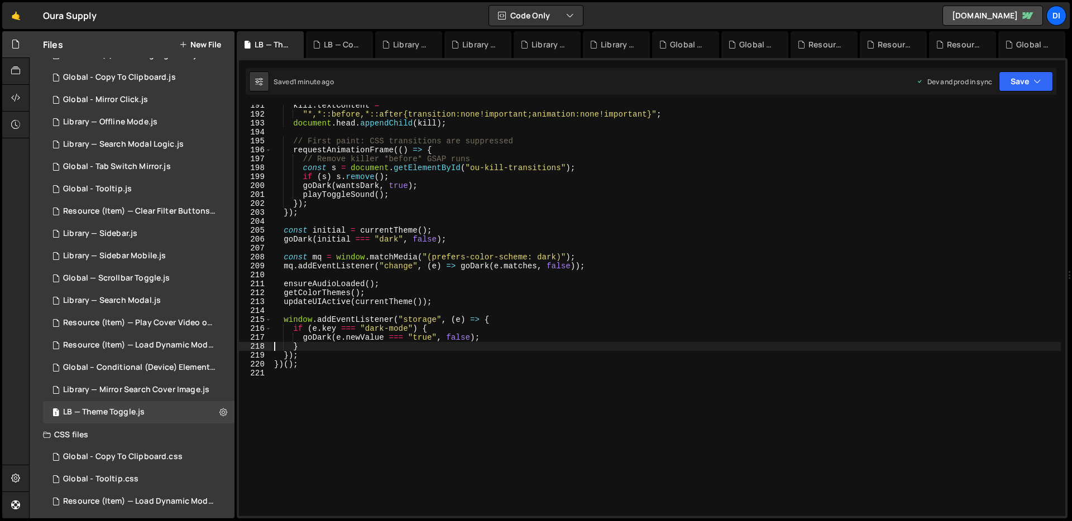
click at [428, 259] on div "kill . textContent = "*,*::before,*::after{transition:none!important;animation:…" at bounding box center [666, 315] width 789 height 429
type textarea "})();"
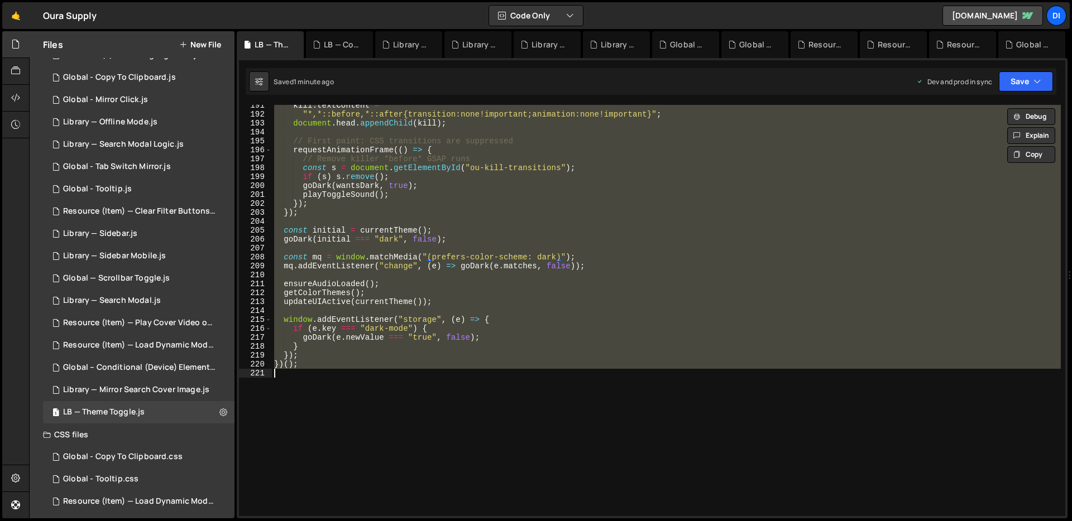
paste textarea
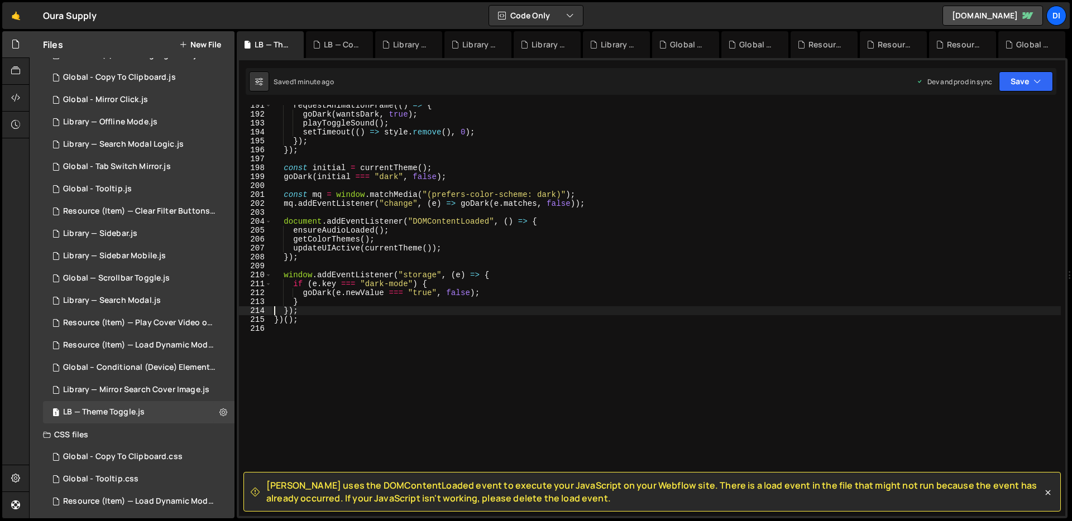
click at [536, 324] on div "requestAnimationFrame (( ) => { goDark ( wantsDark , true ) ; playToggleSound (…" at bounding box center [666, 315] width 789 height 429
type textarea "})();"
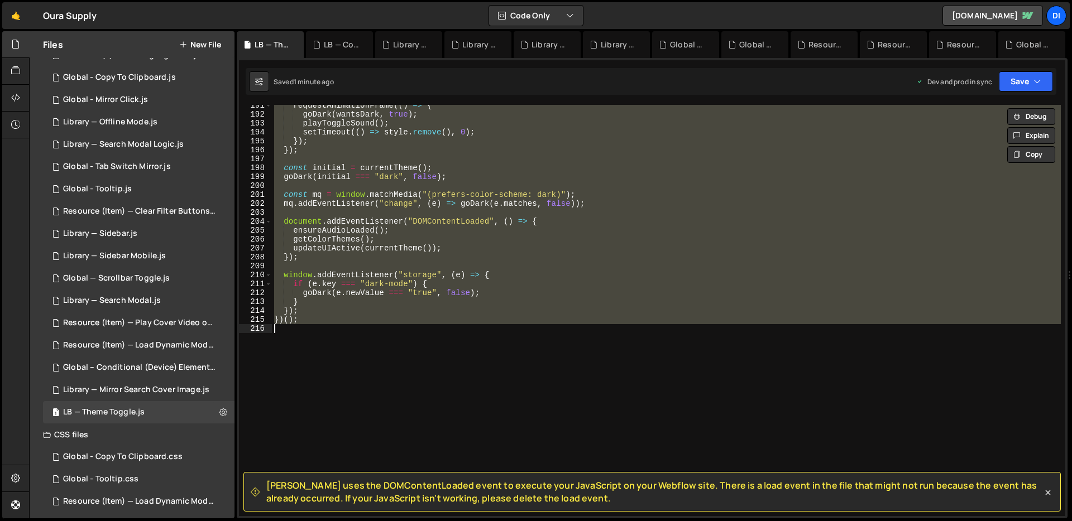
paste textarea
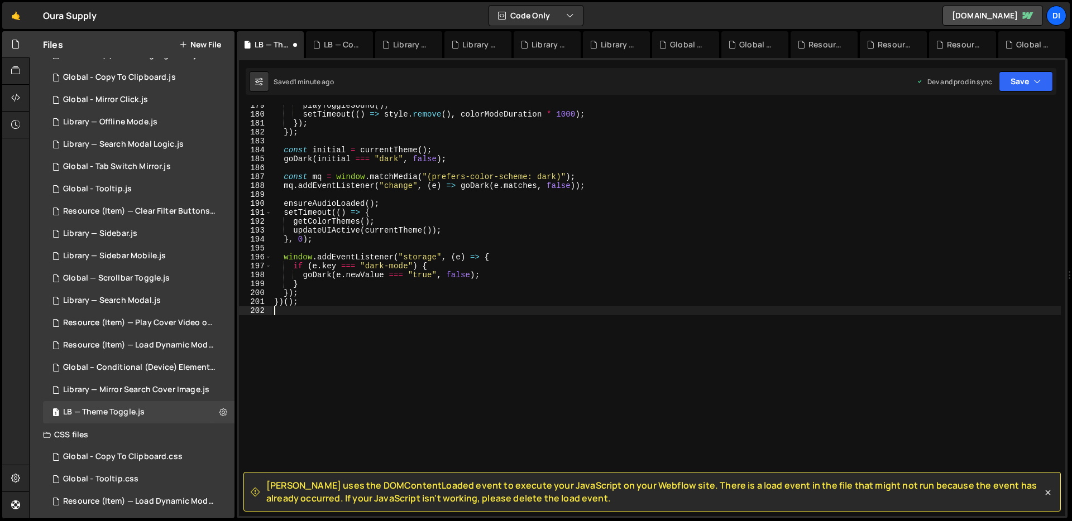
scroll to position [1594, 0]
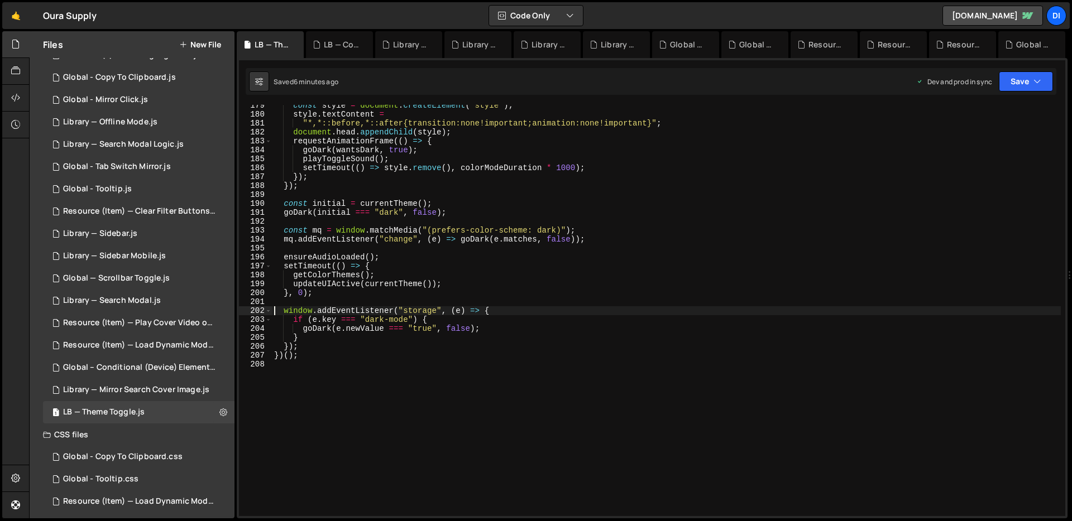
click at [369, 164] on div "const style = document . createElement ( "style" ) ; style . textContent = "*,*…" at bounding box center [666, 315] width 789 height 429
type textarea "})();"
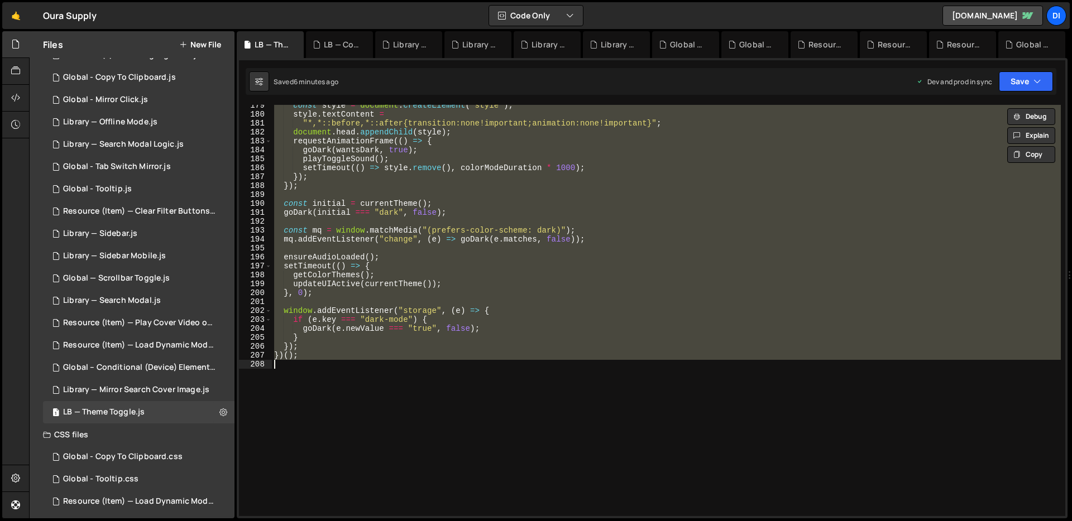
paste textarea
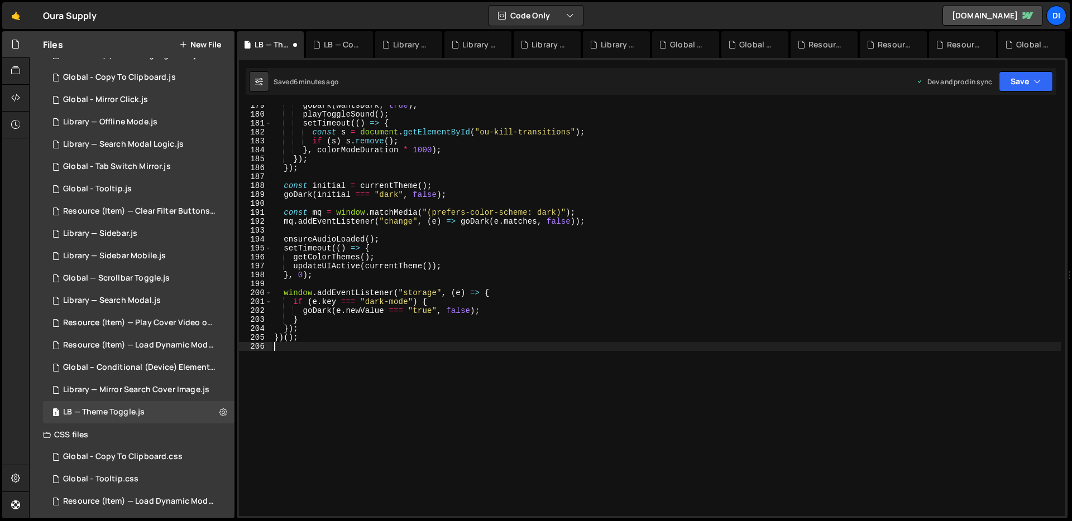
scroll to position [1603, 0]
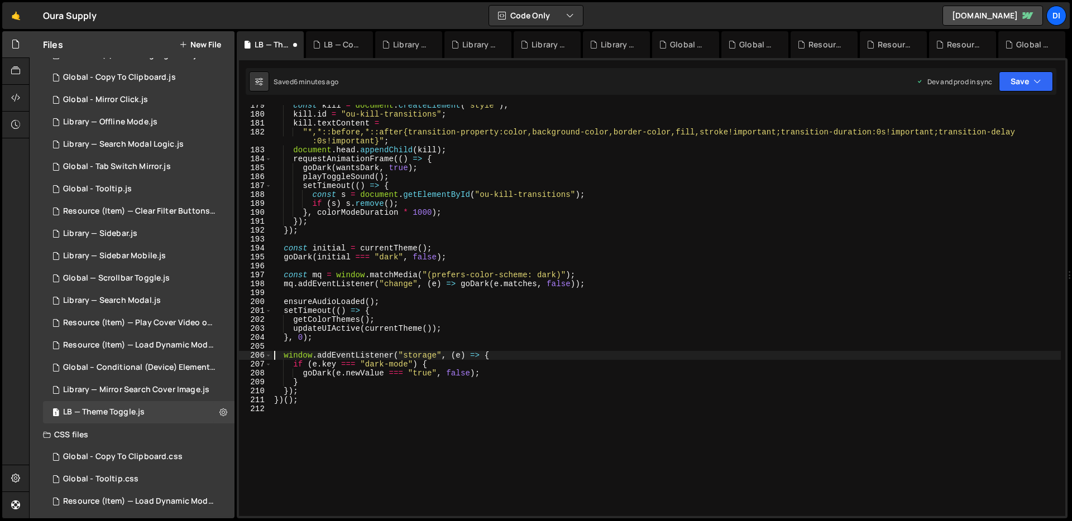
type textarea "window.addEventListener("storage", (e) => {"
